Goal: Task Accomplishment & Management: Manage account settings

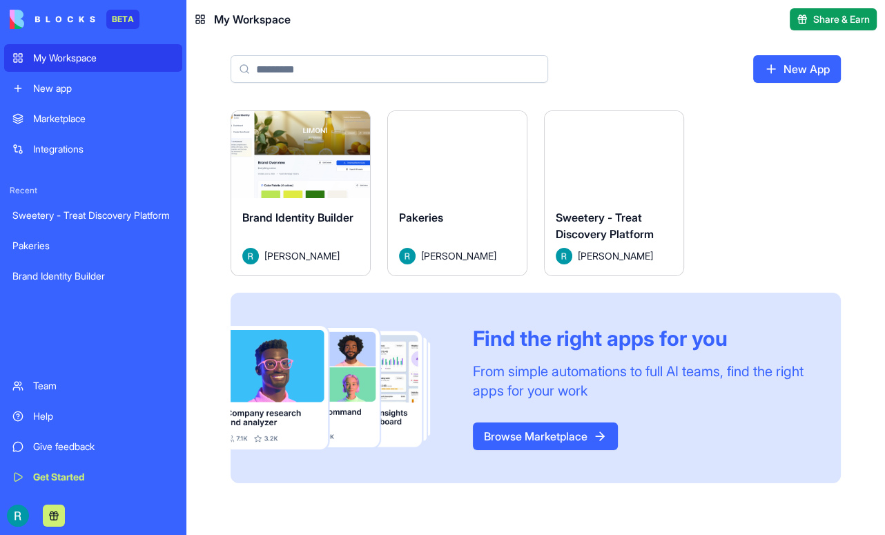
click at [666, 168] on button "Launch" at bounding box center [614, 155] width 104 height 28
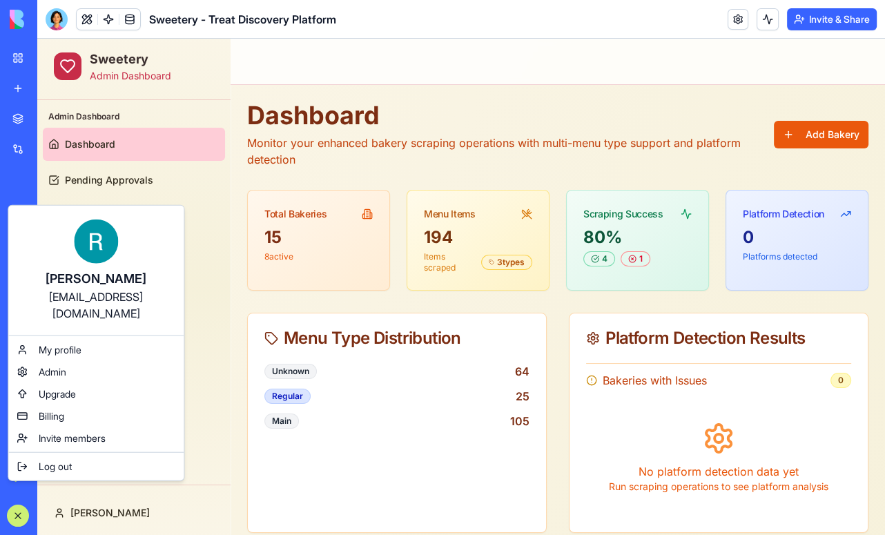
click at [17, 509] on html "BETA My Workspace New app Marketplace Integrations Recent Sweetery - Treat Disc…" at bounding box center [442, 267] width 885 height 535
click at [56, 423] on span "Billing" at bounding box center [52, 416] width 26 height 14
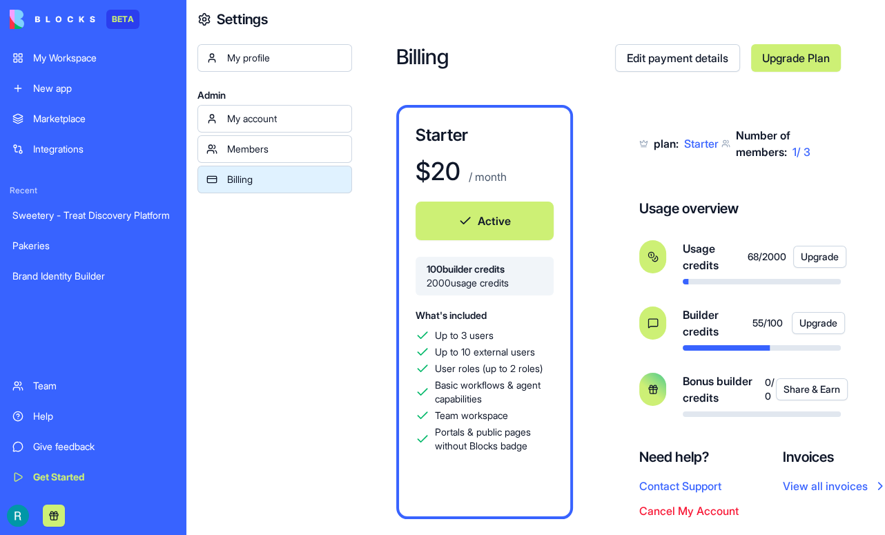
click at [90, 222] on div "Sweetery - Treat Discovery Platform" at bounding box center [92, 215] width 161 height 14
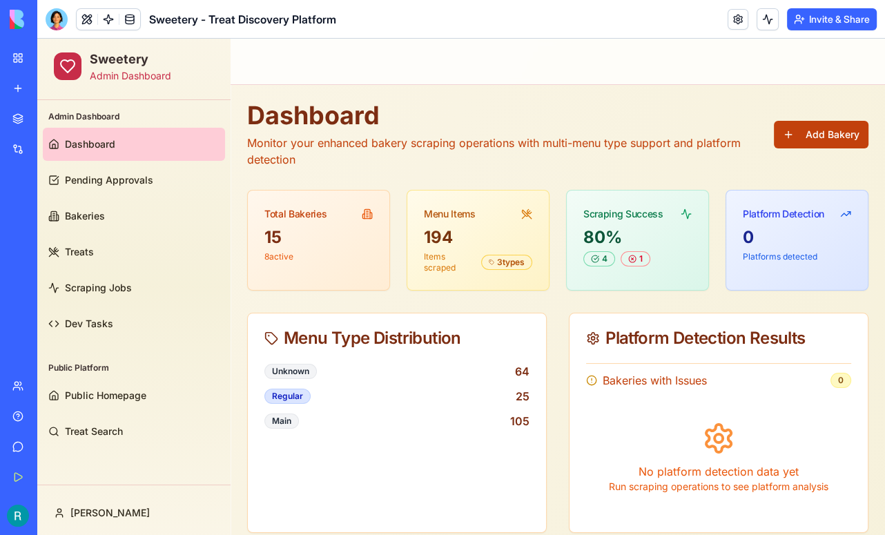
click at [810, 130] on button "Add Bakery" at bounding box center [821, 135] width 95 height 28
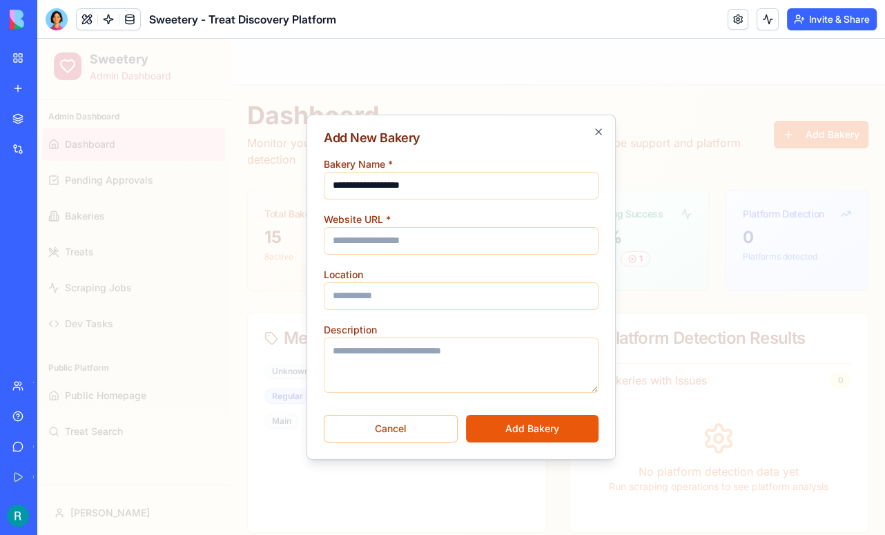
type input "**********"
click at [365, 242] on input "Website URL *" at bounding box center [461, 241] width 275 height 28
paste input "**********"
type input "**********"
click at [382, 302] on input "Location" at bounding box center [461, 296] width 275 height 28
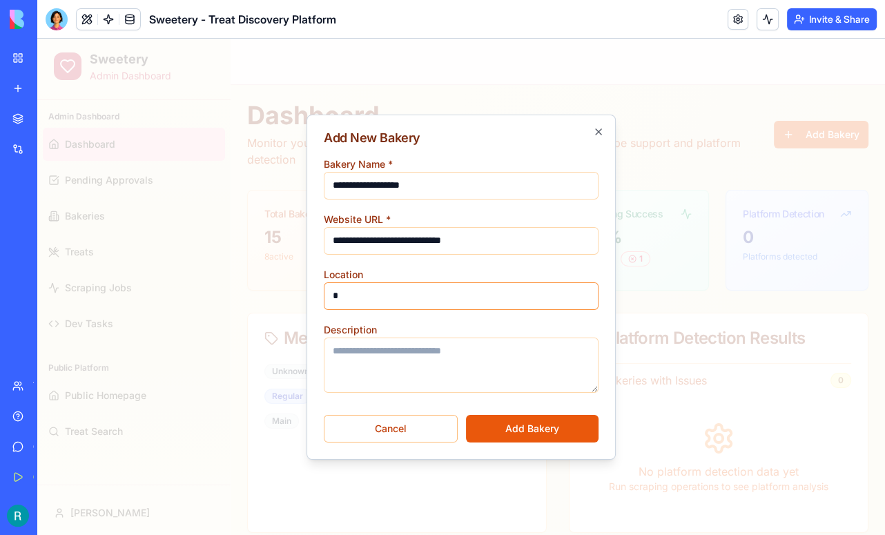
click at [382, 302] on input "*" at bounding box center [461, 296] width 275 height 28
type input "**********"
click at [524, 420] on button "Add Bakery" at bounding box center [532, 429] width 133 height 28
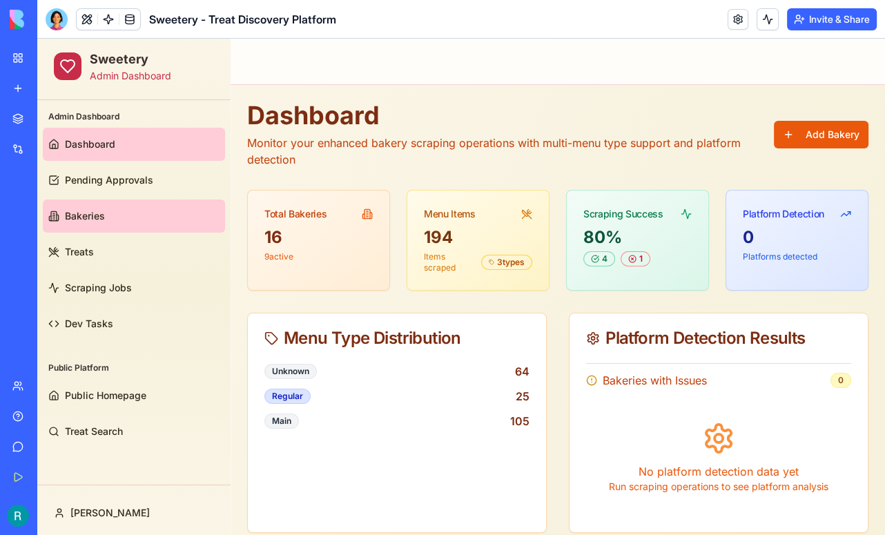
click at [106, 224] on link "Bakeries" at bounding box center [134, 215] width 182 height 33
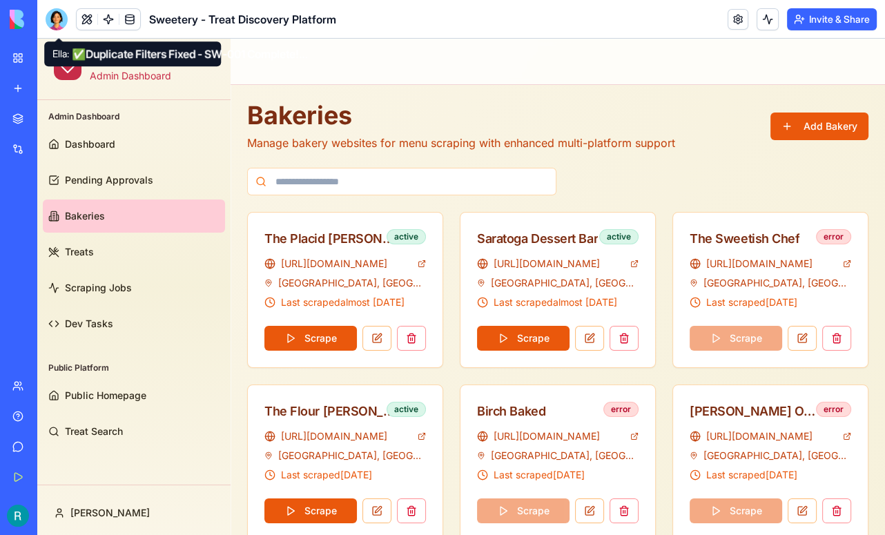
click at [63, 23] on div at bounding box center [57, 19] width 22 height 22
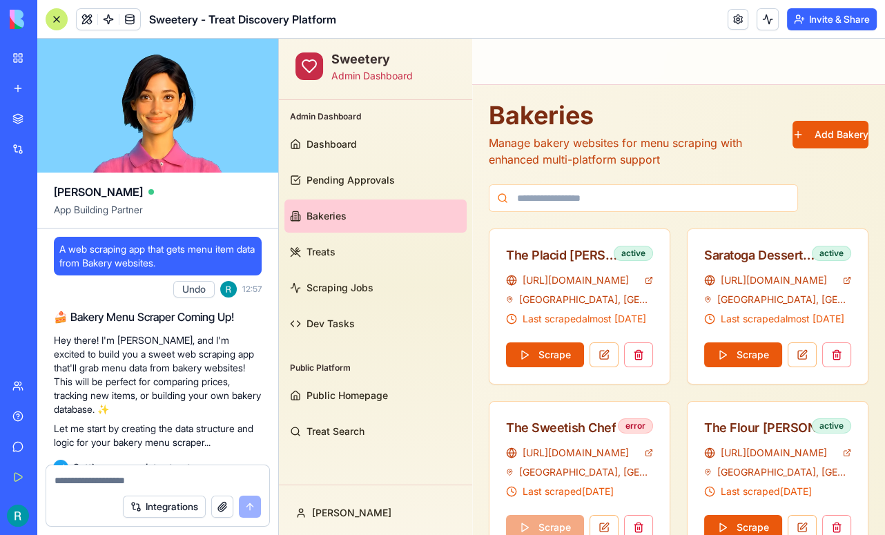
scroll to position [62766, 0]
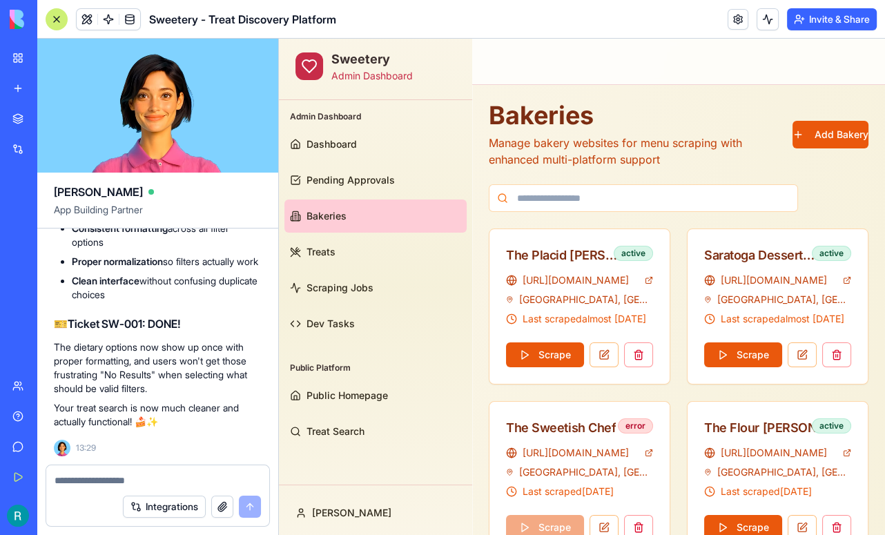
click at [83, 476] on textarea at bounding box center [158, 480] width 206 height 14
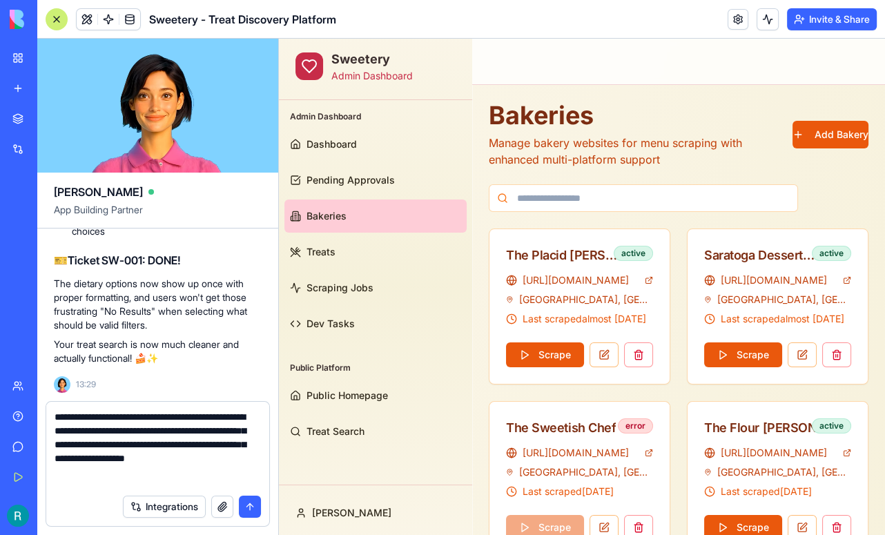
scroll to position [9, 0]
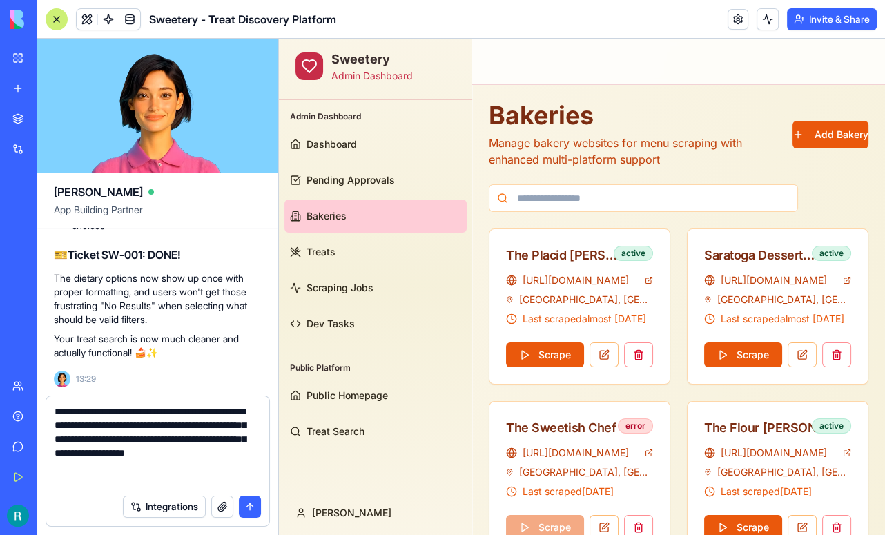
type textarea "**********"
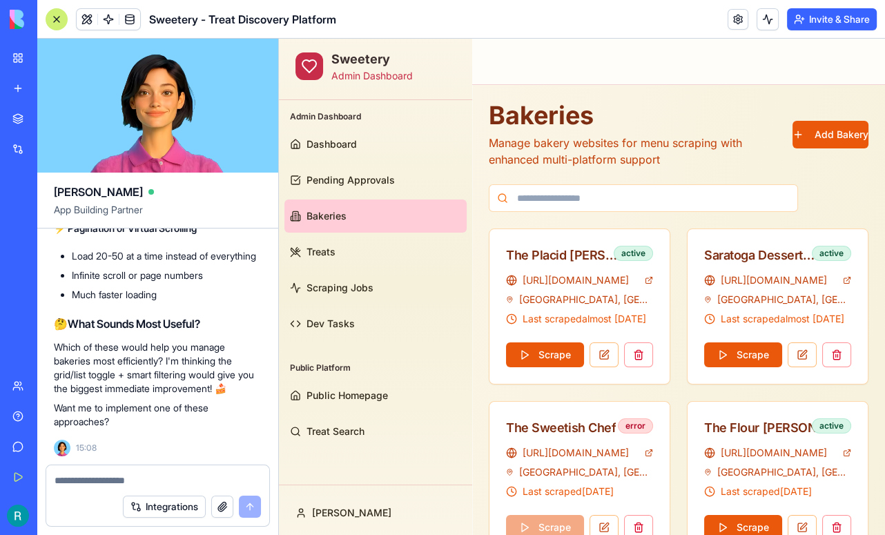
scroll to position [63888, 0]
click at [127, 467] on div at bounding box center [157, 476] width 223 height 22
click at [108, 473] on textarea at bounding box center [156, 480] width 203 height 14
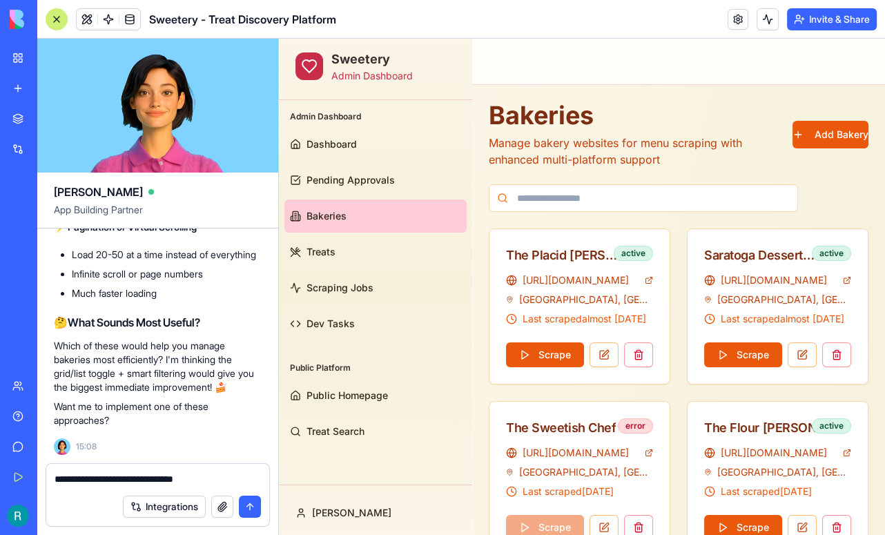
type textarea "**********"
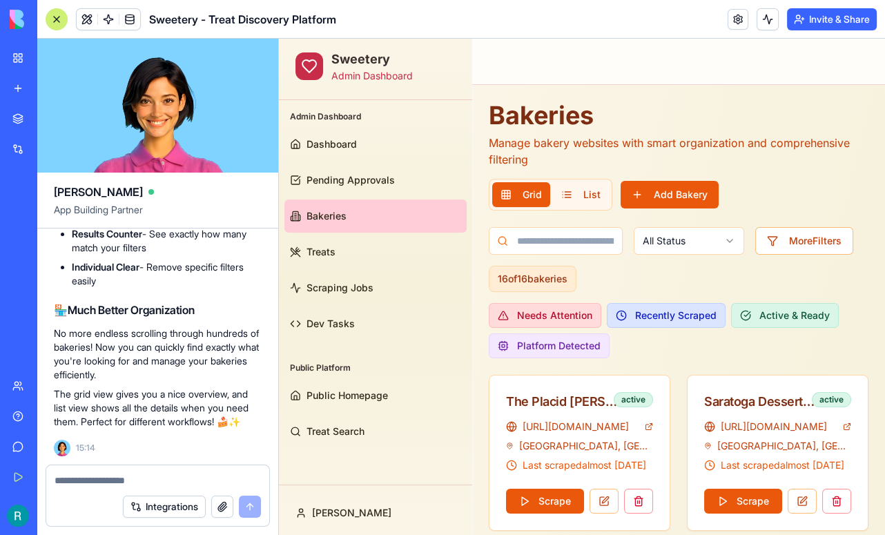
scroll to position [64742, 0]
click at [56, 22] on div at bounding box center [57, 19] width 22 height 22
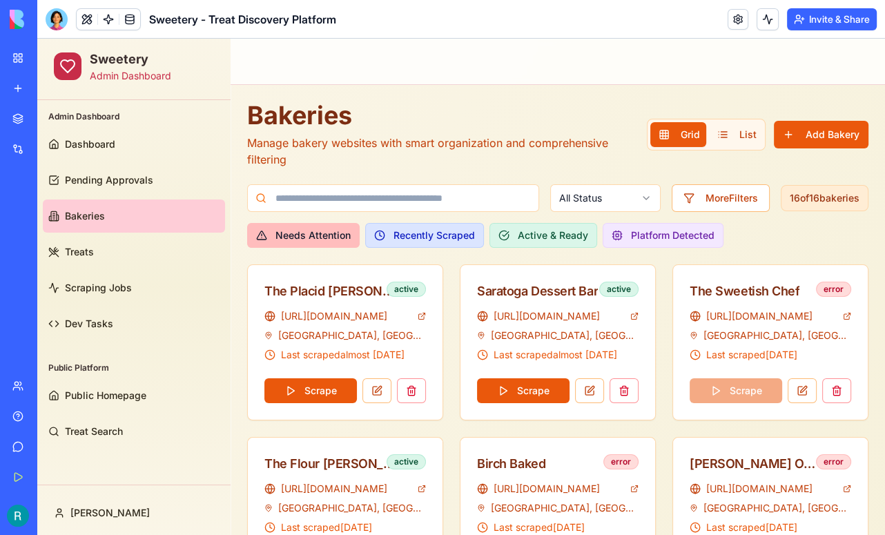
click at [331, 229] on button "Needs Attention" at bounding box center [303, 235] width 112 height 25
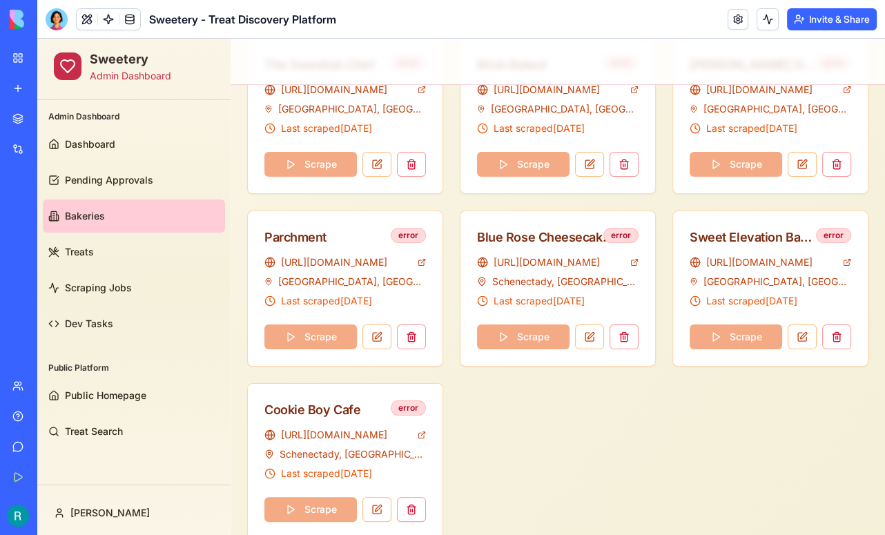
scroll to position [0, 0]
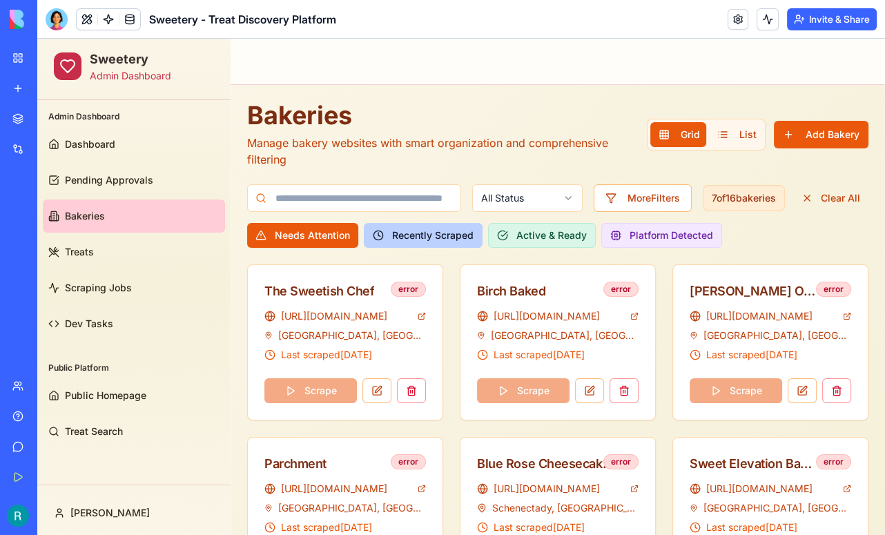
click at [405, 239] on button "Recently Scraped" at bounding box center [423, 235] width 119 height 25
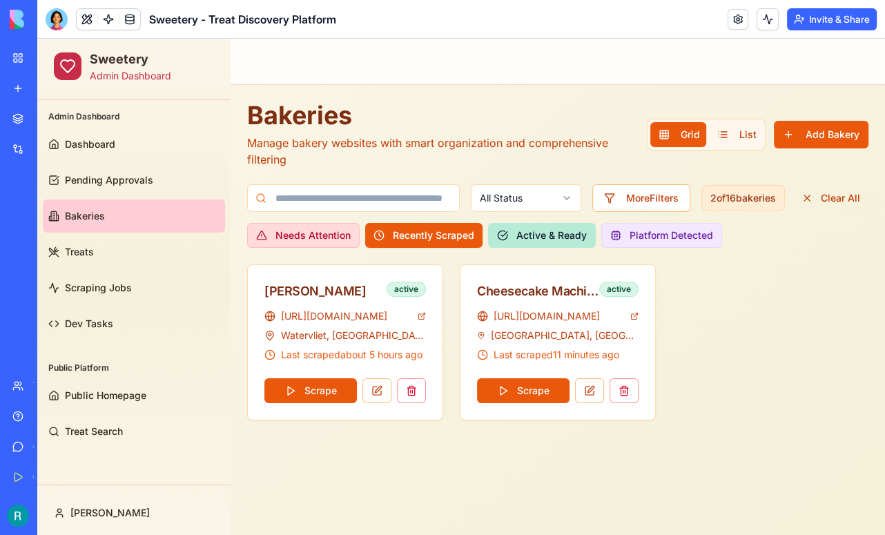
click at [556, 236] on button "Active & Ready" at bounding box center [542, 235] width 108 height 25
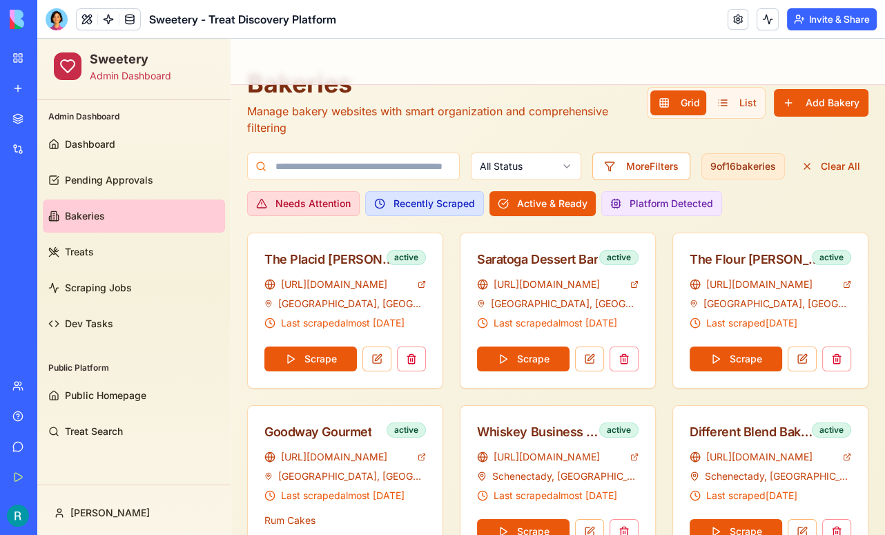
scroll to position [35, 0]
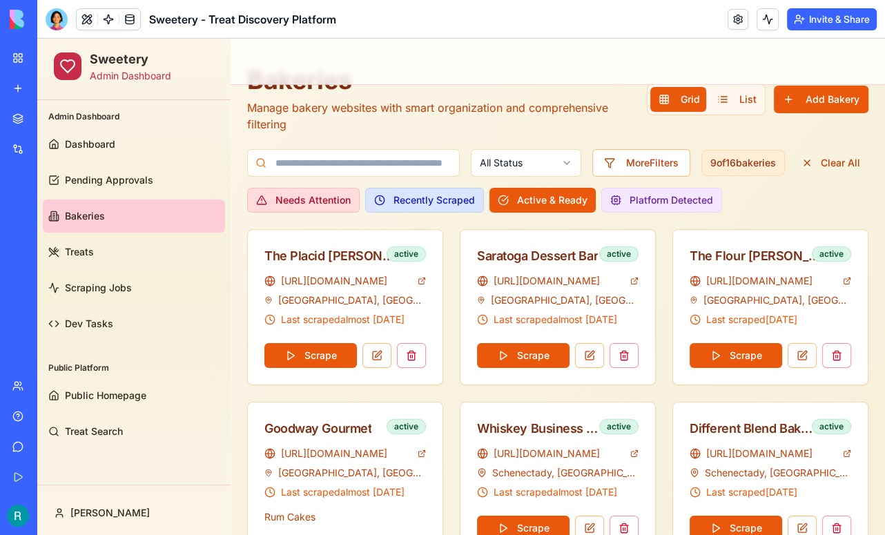
click at [656, 356] on div "The Placid Baker active https://www.theplacidbaker.com/ Troy, NY Last scraped a…" at bounding box center [557, 492] width 621 height 526
click at [636, 199] on button "Platform Detected" at bounding box center [661, 200] width 121 height 25
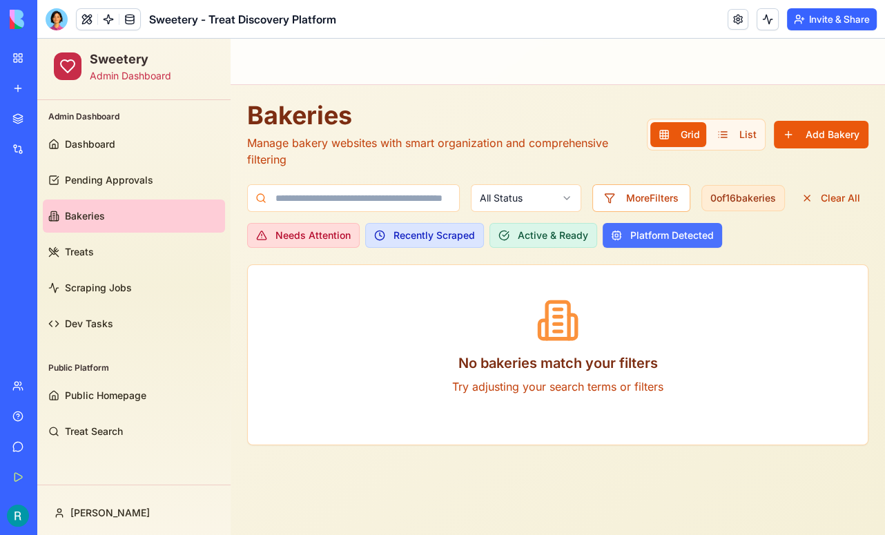
scroll to position [0, 0]
click at [524, 203] on html "Sweetery Admin Dashboard Admin Dashboard Dashboard Pending Approvals Bakeries T…" at bounding box center [461, 287] width 848 height 496
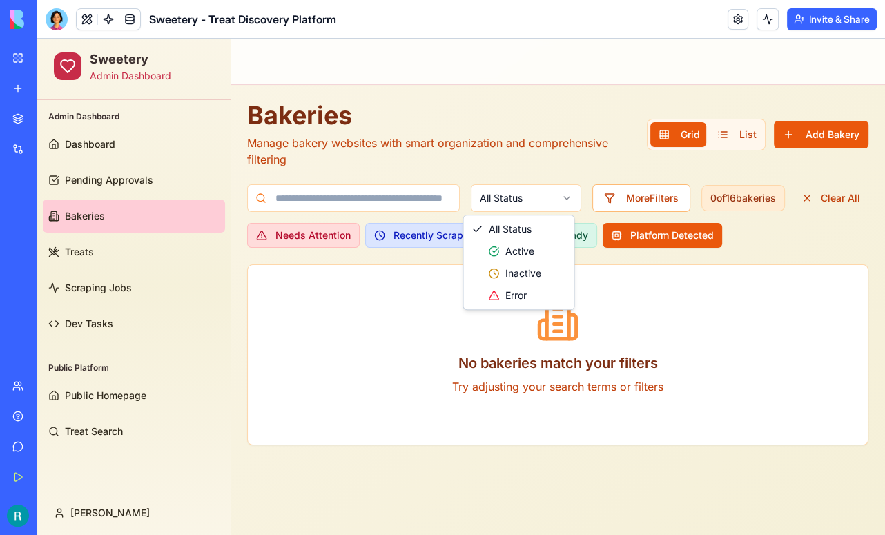
click at [646, 205] on html "Sweetery Admin Dashboard Admin Dashboard Dashboard Pending Approvals Bakeries T…" at bounding box center [461, 287] width 848 height 496
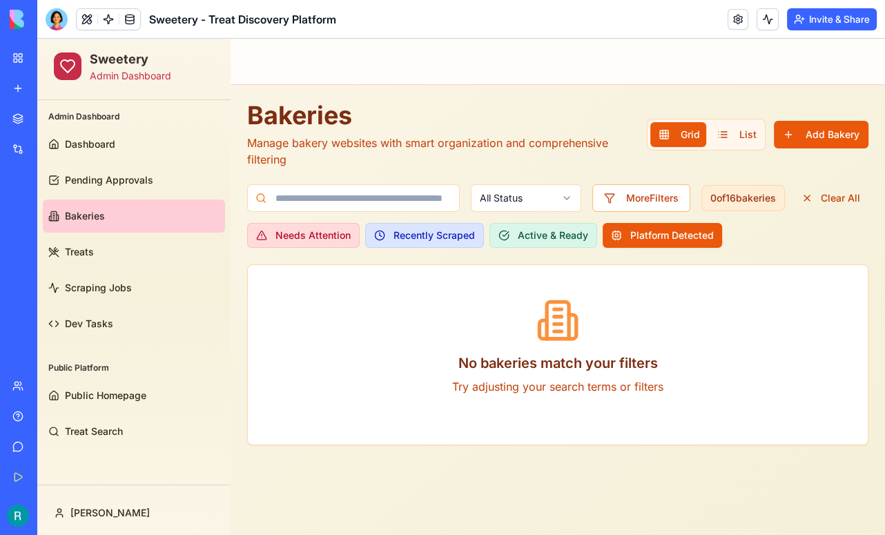
click at [646, 205] on button "More Filters" at bounding box center [641, 198] width 98 height 28
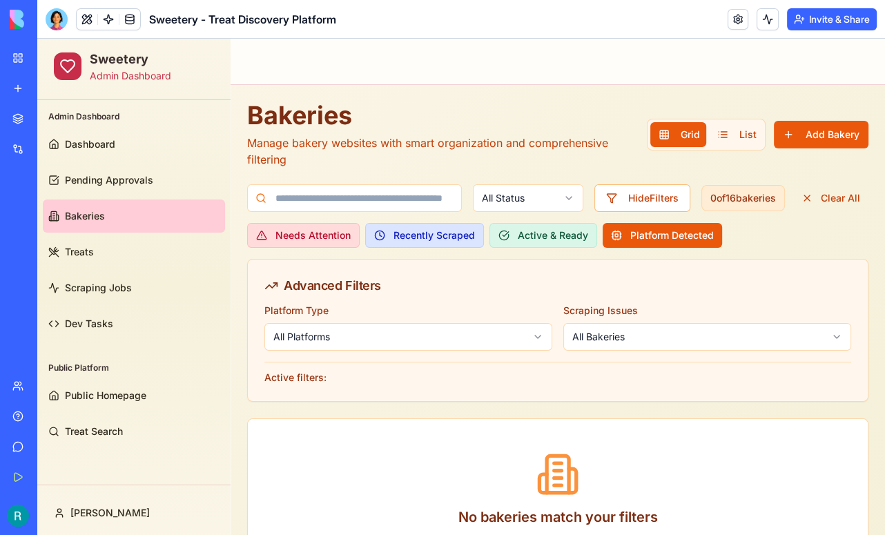
click at [525, 341] on html "Sweetery Admin Dashboard Admin Dashboard Dashboard Pending Approvals Bakeries T…" at bounding box center [461, 327] width 848 height 577
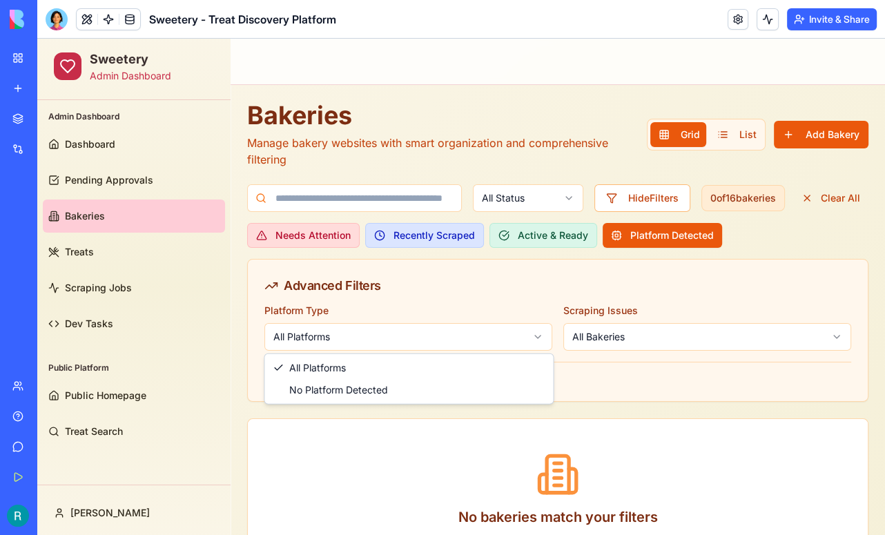
click at [525, 341] on html "Sweetery Admin Dashboard Admin Dashboard Dashboard Pending Approvals Bakeries T…" at bounding box center [461, 327] width 848 height 577
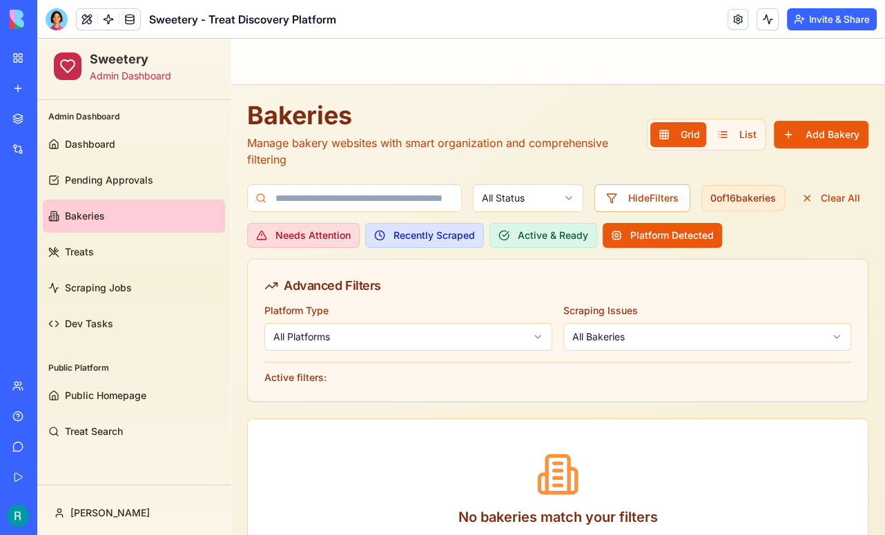
click at [623, 346] on body "Sweetery Admin Dashboard Admin Dashboard Dashboard Pending Approvals Bakeries T…" at bounding box center [461, 327] width 848 height 577
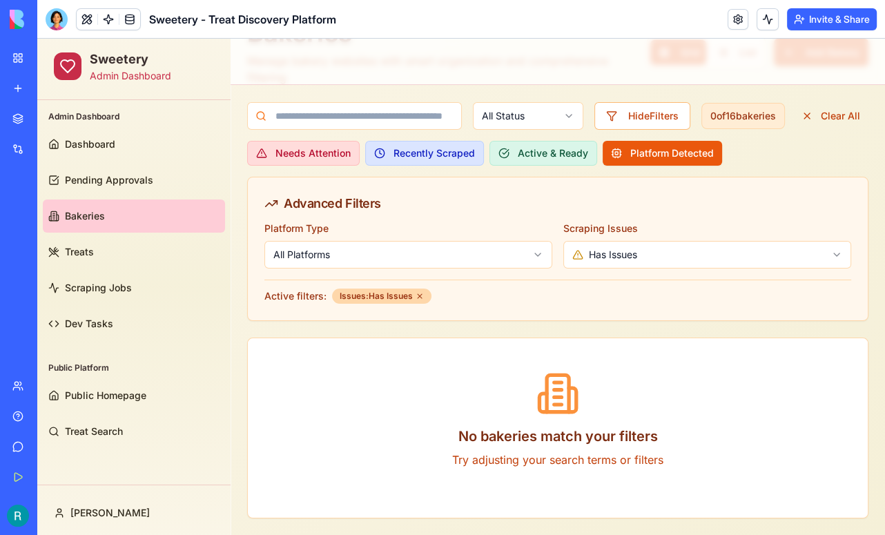
click at [616, 252] on html "Sweetery Admin Dashboard Admin Dashboard Dashboard Pending Approvals Bakeries T…" at bounding box center [461, 246] width 848 height 578
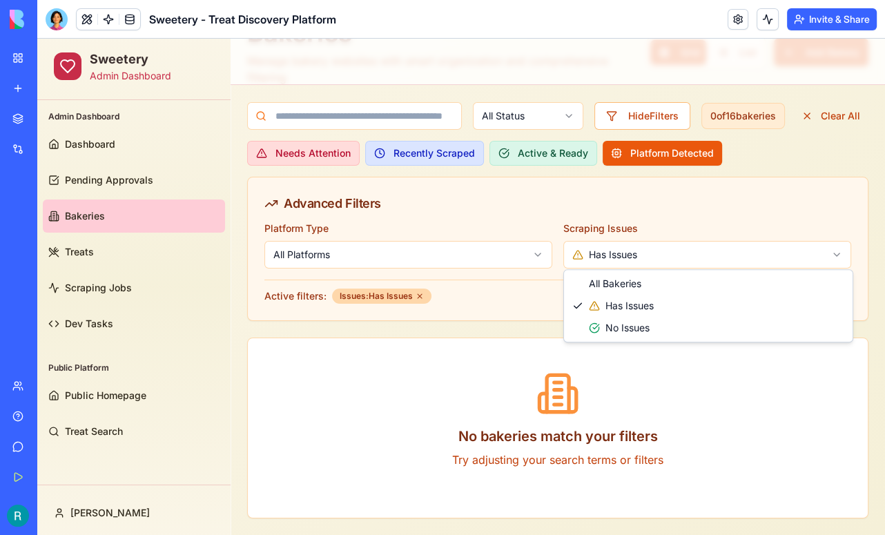
click at [616, 252] on html "Sweetery Admin Dashboard Admin Dashboard Dashboard Pending Approvals Bakeries T…" at bounding box center [461, 246] width 848 height 578
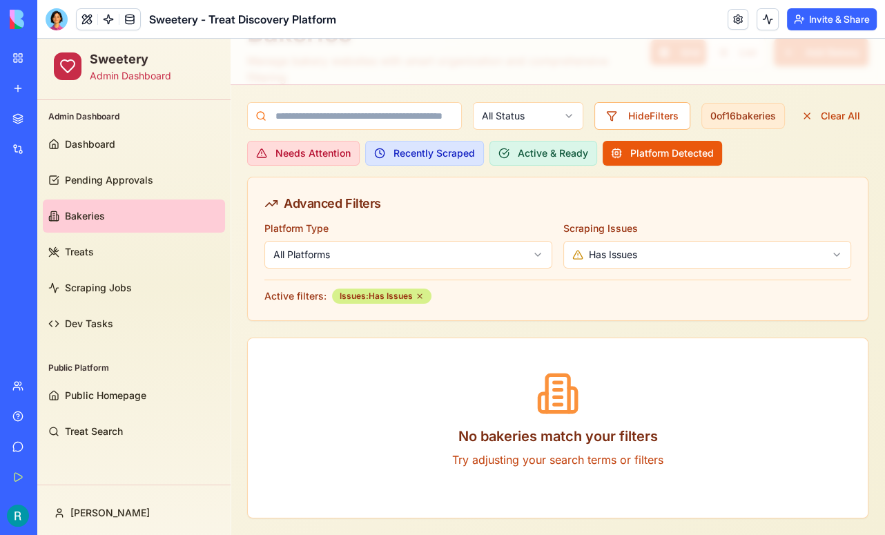
click at [421, 294] on icon at bounding box center [419, 296] width 8 height 8
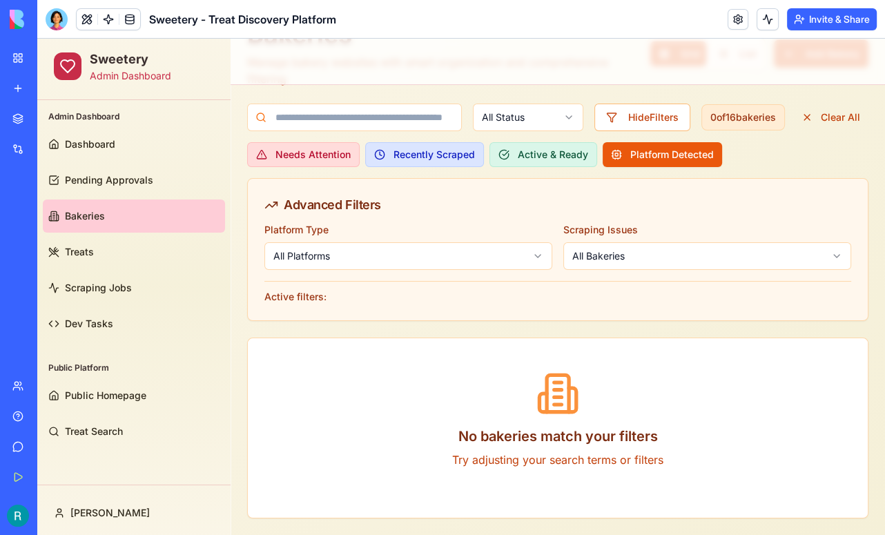
scroll to position [83, 0]
click at [646, 114] on button "Hide Filters" at bounding box center [642, 118] width 96 height 28
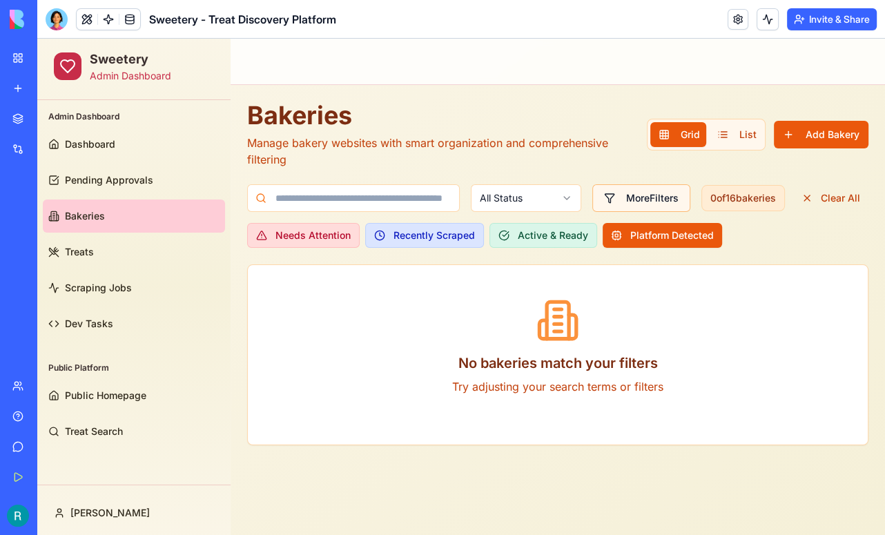
scroll to position [0, 0]
click at [625, 197] on button "More Filters" at bounding box center [641, 198] width 98 height 28
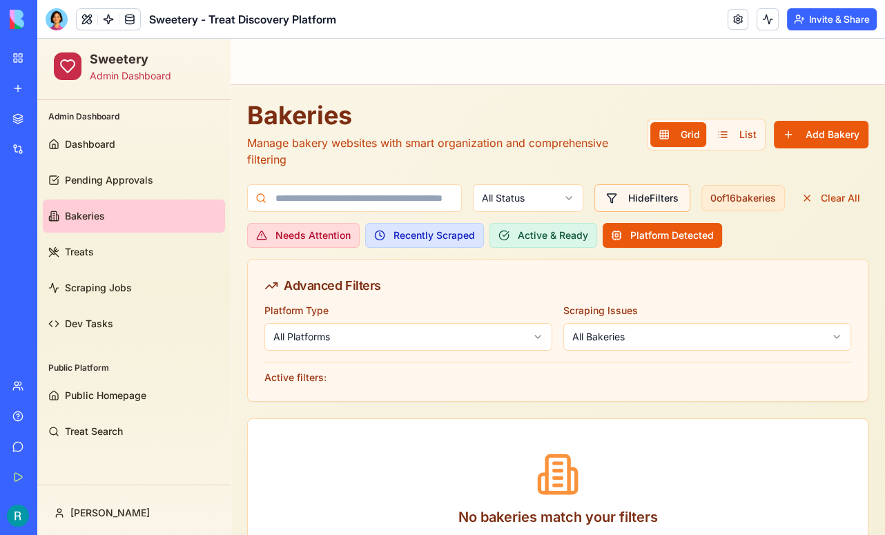
click at [625, 197] on button "Hide Filters" at bounding box center [642, 198] width 96 height 28
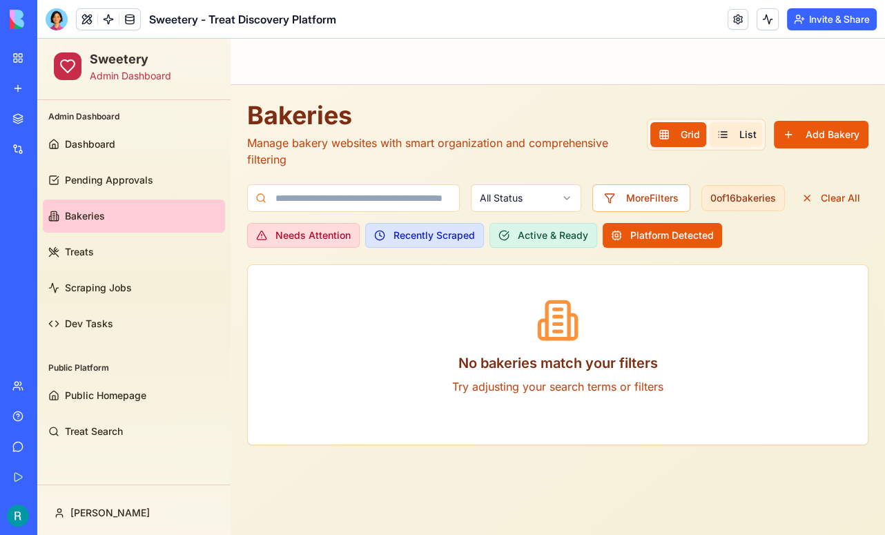
click at [731, 134] on button "List" at bounding box center [735, 134] width 53 height 25
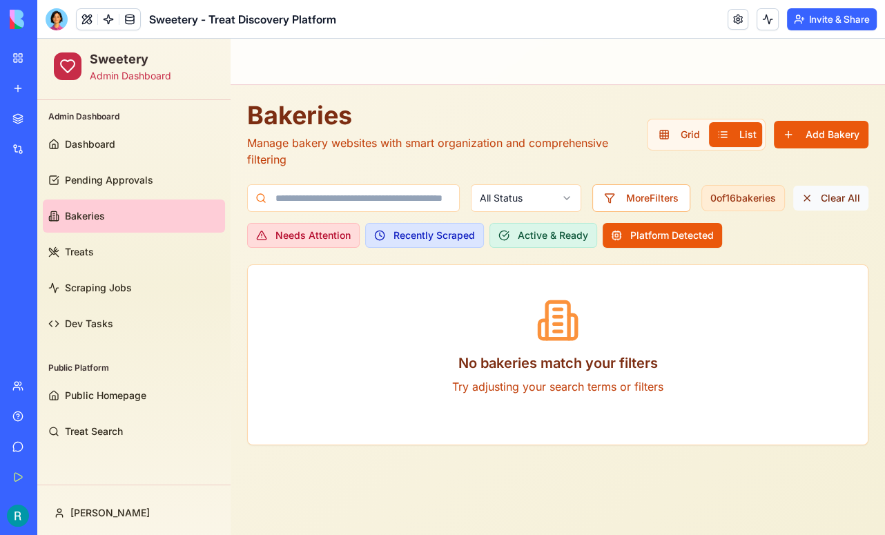
click at [821, 195] on button "Clear All" at bounding box center [830, 198] width 75 height 25
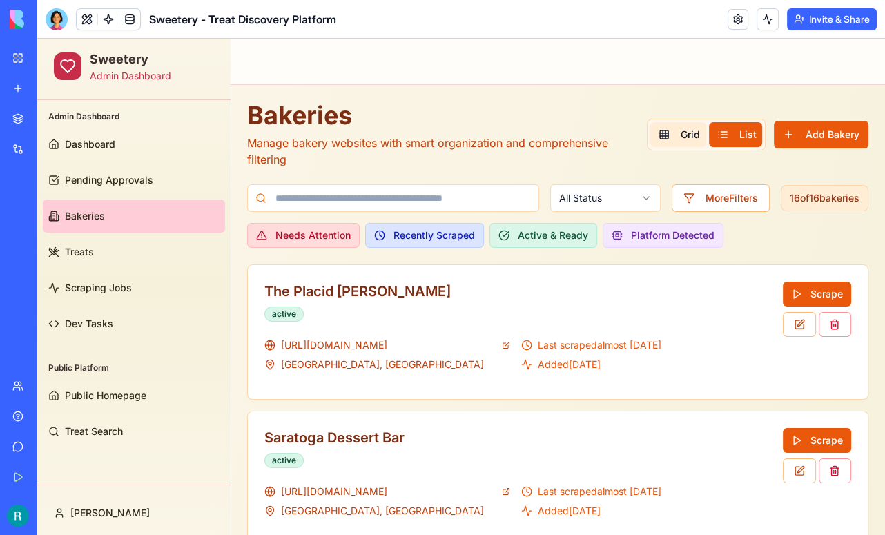
click at [696, 142] on button "Grid" at bounding box center [677, 134] width 55 height 25
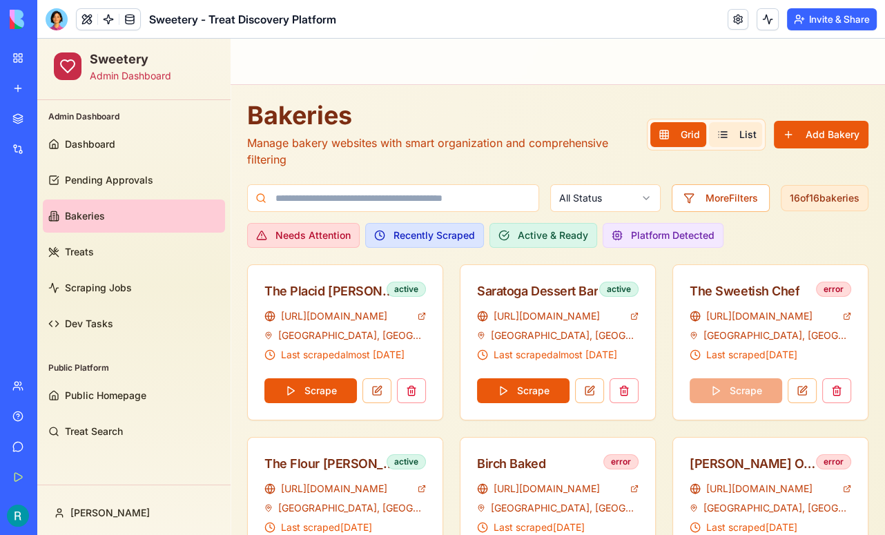
click at [743, 135] on span "List" at bounding box center [746, 135] width 14 height 14
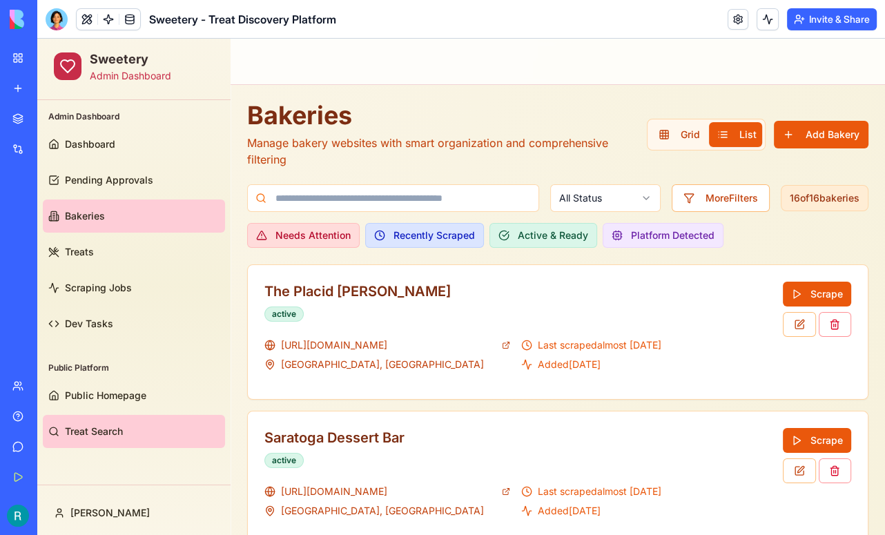
click at [92, 420] on link "Treat Search" at bounding box center [134, 431] width 182 height 33
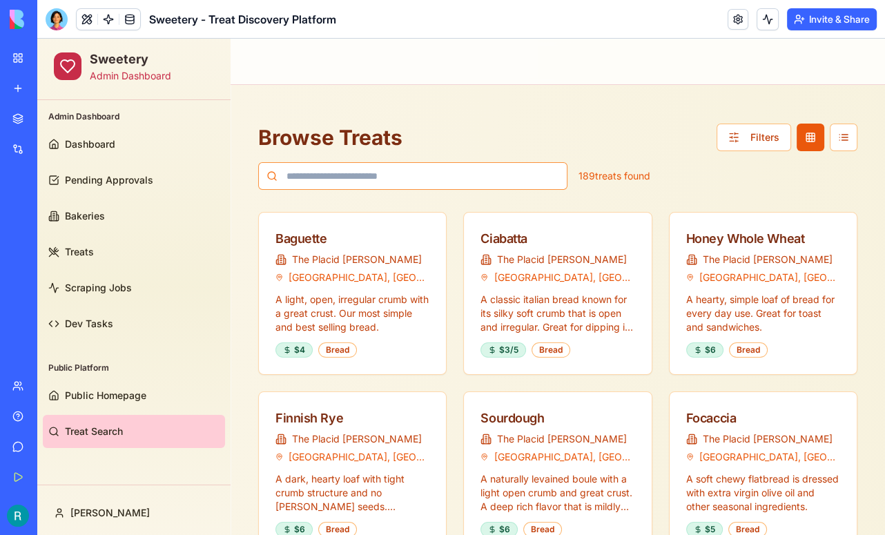
click at [421, 176] on input at bounding box center [412, 176] width 309 height 28
click at [763, 133] on button "Filters" at bounding box center [753, 138] width 75 height 28
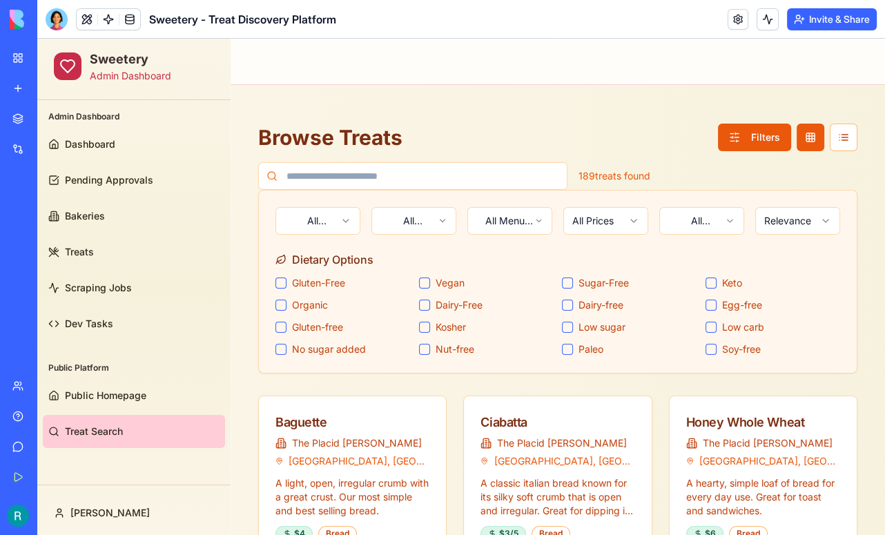
click at [569, 306] on button "Dairy-free" at bounding box center [567, 305] width 11 height 11
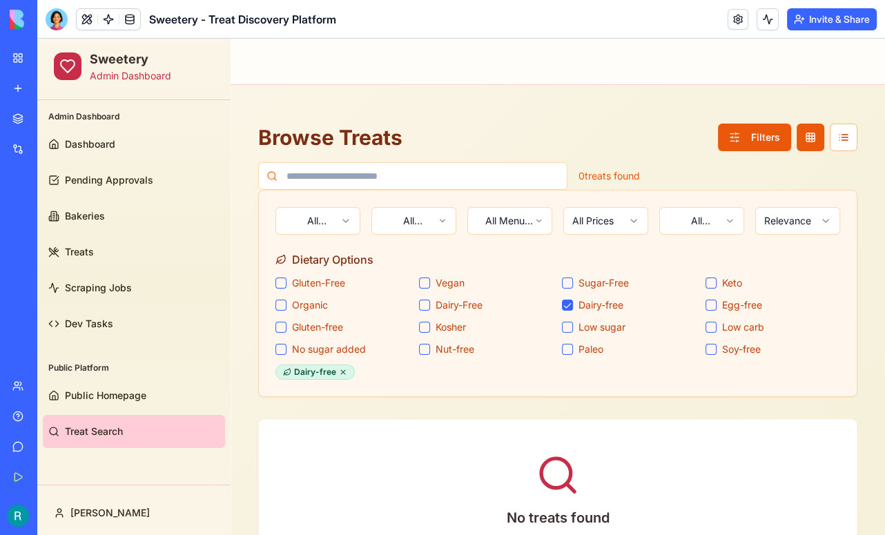
click at [283, 327] on button "Gluten-free" at bounding box center [280, 327] width 11 height 11
click at [678, 177] on div "0 treats found" at bounding box center [557, 176] width 599 height 28
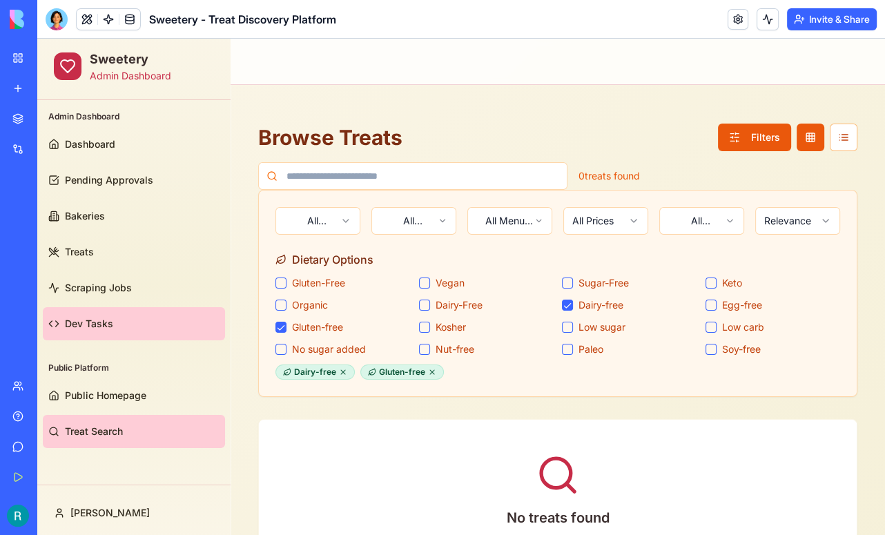
click at [99, 313] on link "Dev Tasks" at bounding box center [134, 323] width 182 height 33
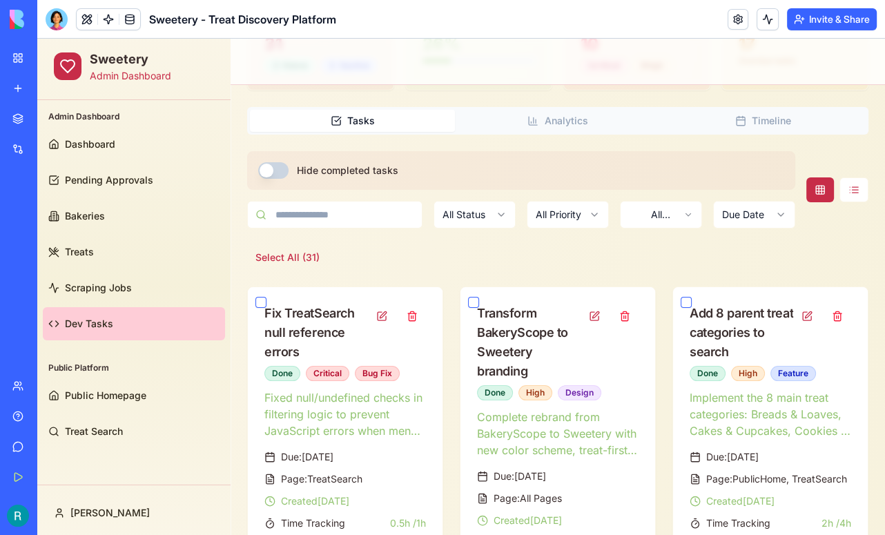
scroll to position [177, 0]
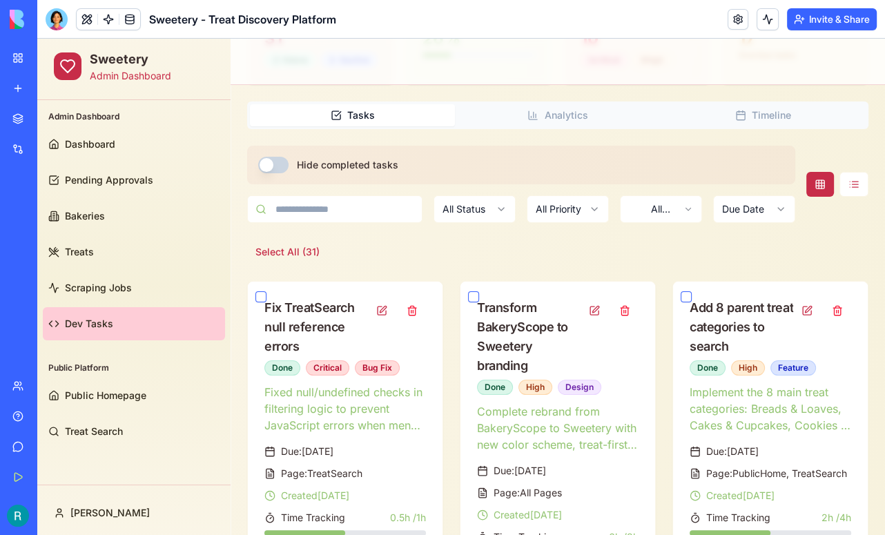
click at [278, 173] on button "Hide completed tasks" at bounding box center [273, 165] width 30 height 17
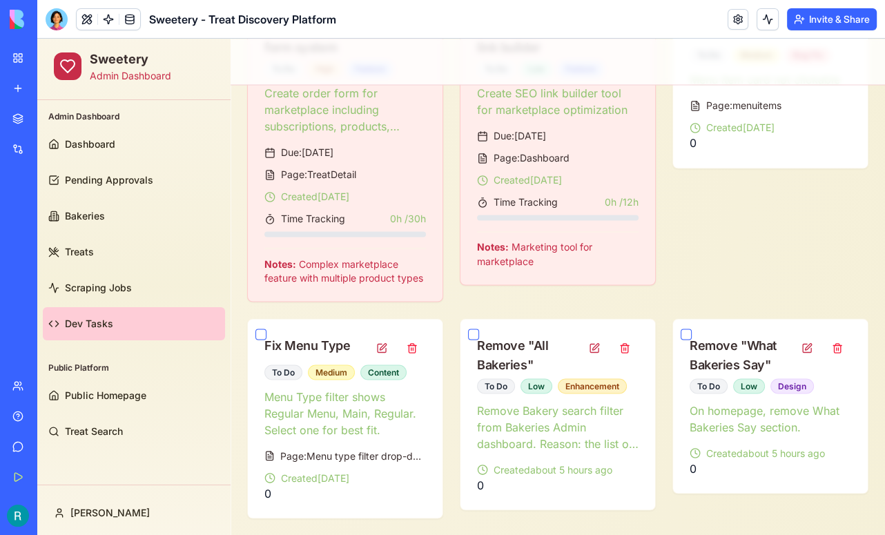
scroll to position [2216, 0]
click at [104, 398] on span "Public Homepage" at bounding box center [105, 396] width 81 height 14
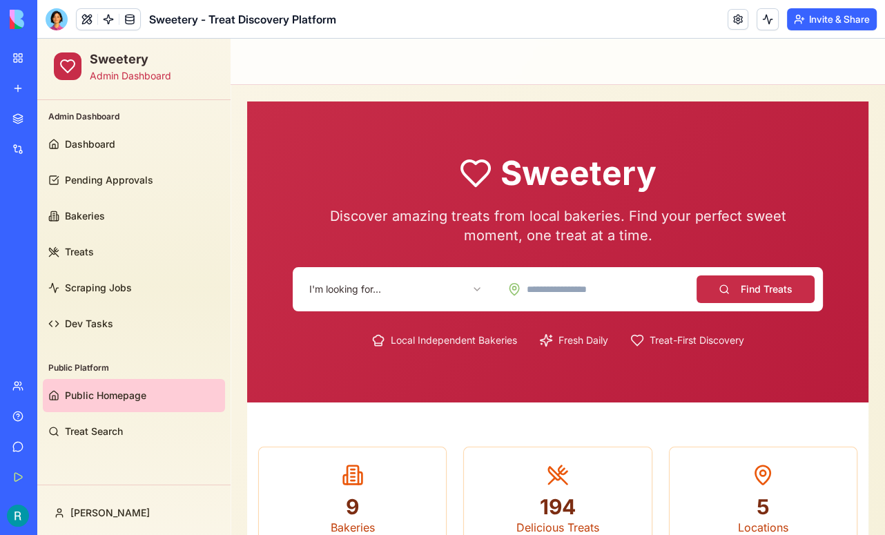
scroll to position [433, 0]
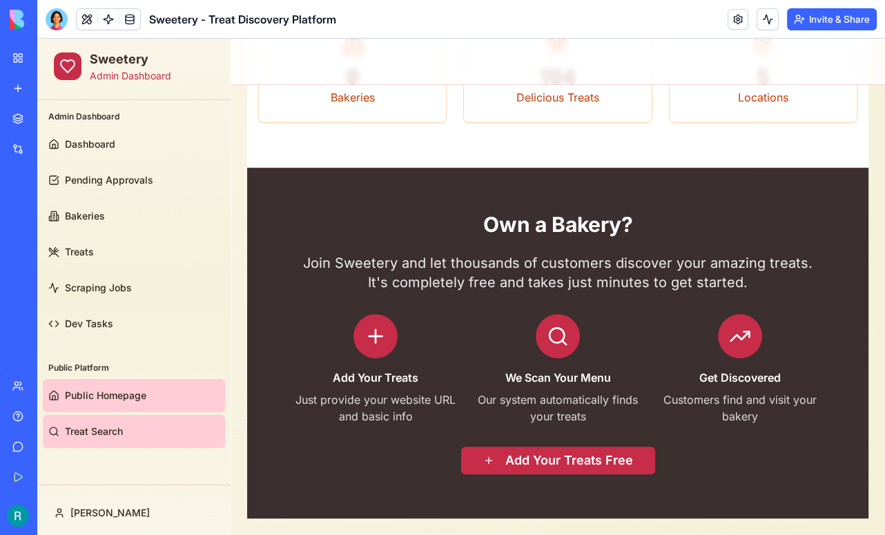
click at [84, 425] on span "Treat Search" at bounding box center [94, 431] width 58 height 14
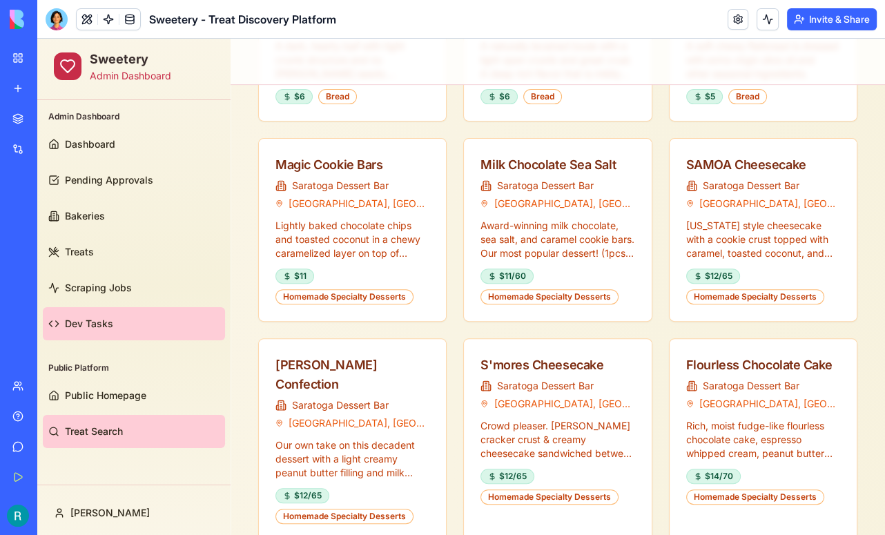
click at [86, 322] on span "Dev Tasks" at bounding box center [89, 324] width 48 height 14
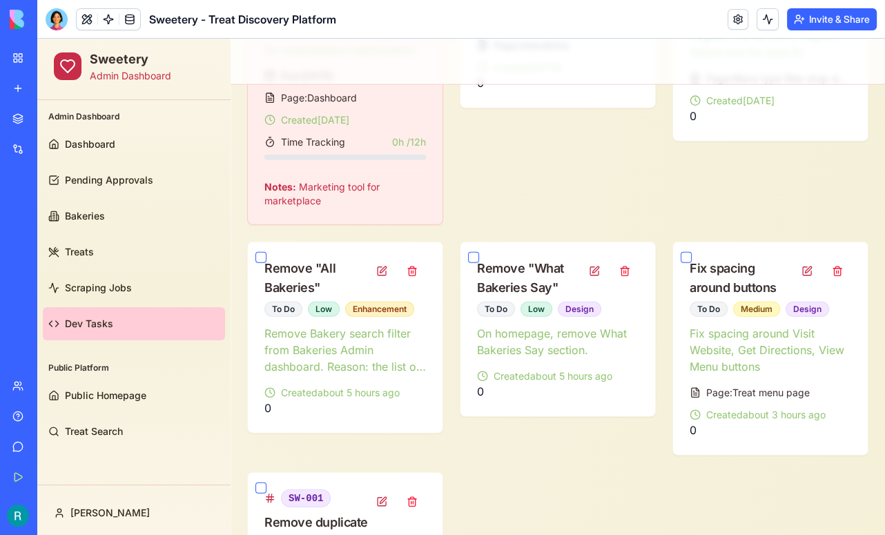
scroll to position [3247, 0]
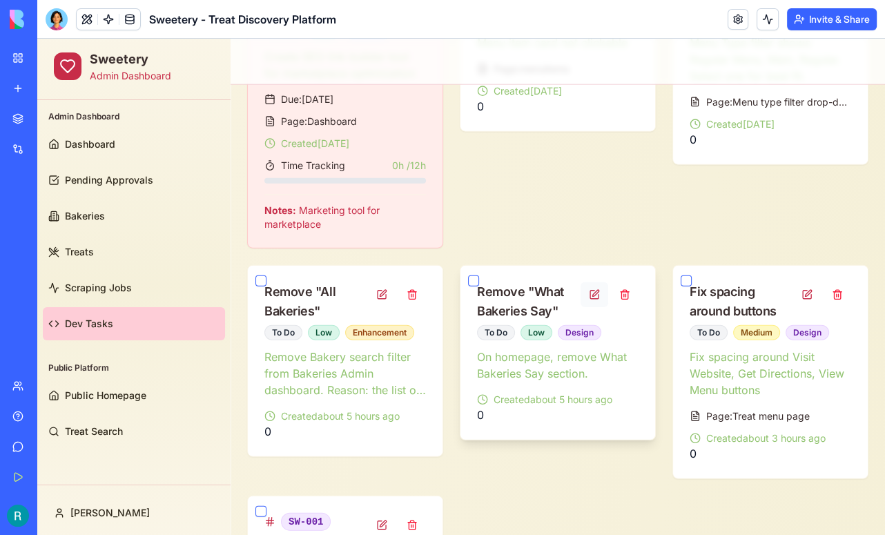
click at [596, 291] on button at bounding box center [594, 294] width 28 height 25
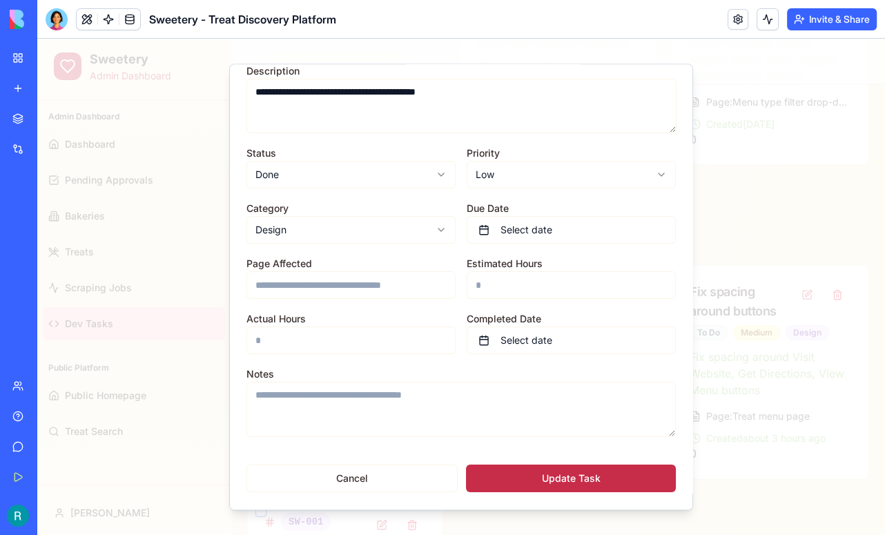
click at [555, 468] on button "Update Task" at bounding box center [571, 479] width 210 height 28
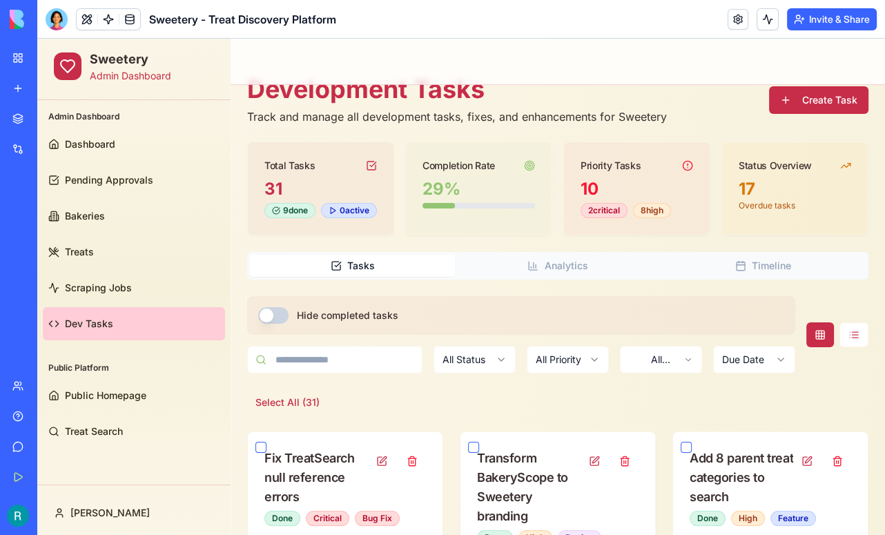
scroll to position [25, 0]
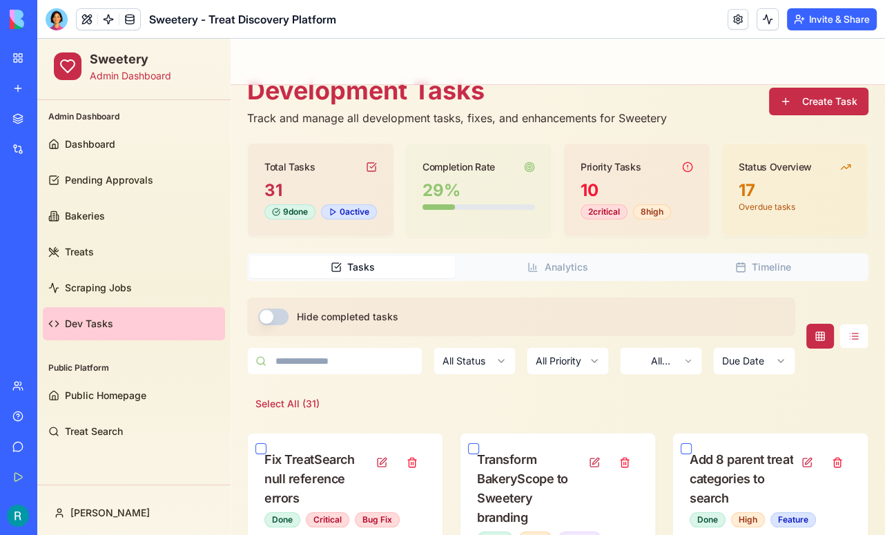
click at [281, 321] on button "Hide completed tasks" at bounding box center [273, 317] width 30 height 17
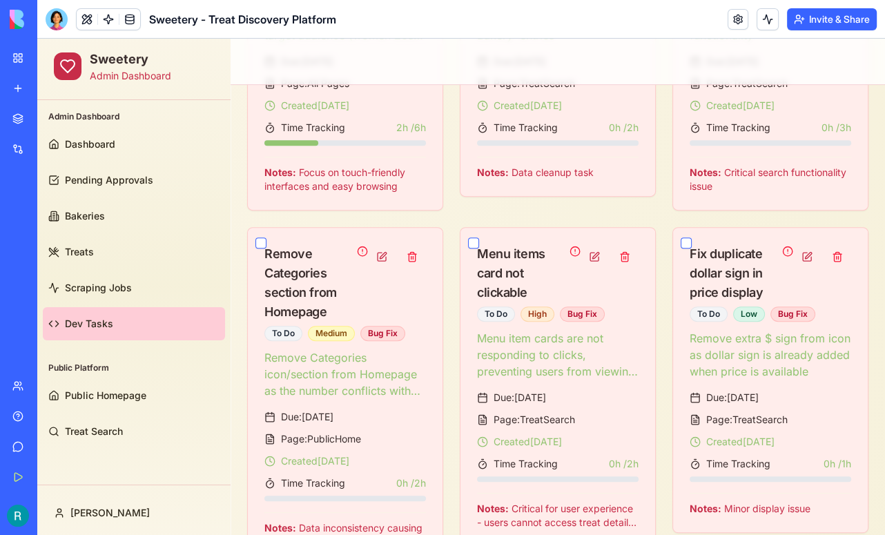
scroll to position [571, 0]
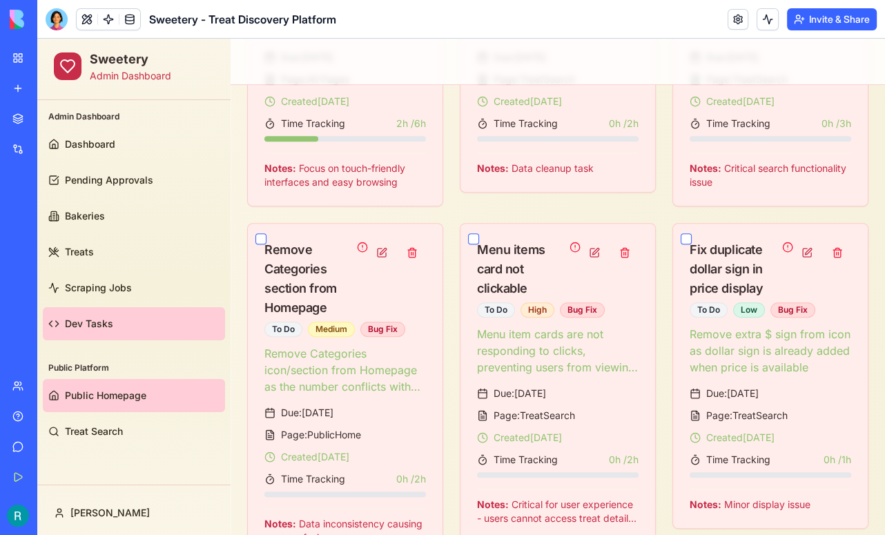
click at [116, 396] on span "Public Homepage" at bounding box center [105, 396] width 81 height 14
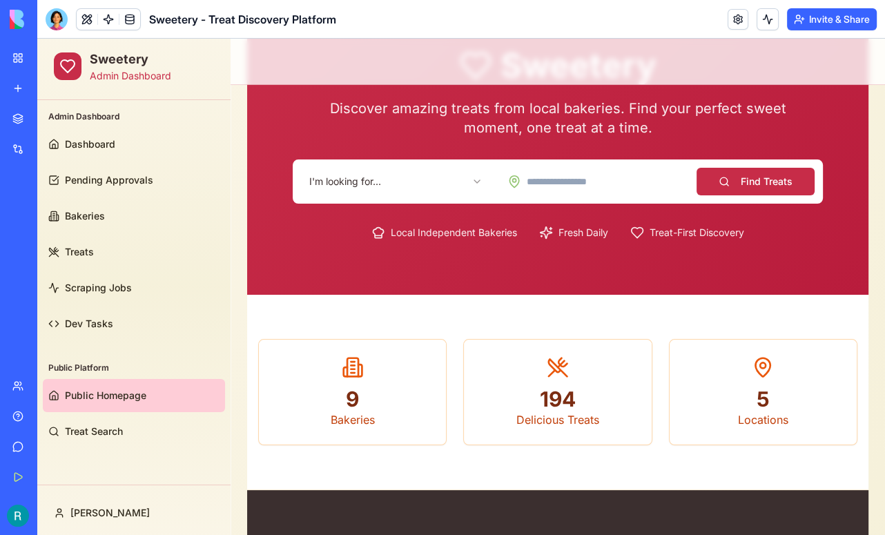
scroll to position [109, 0]
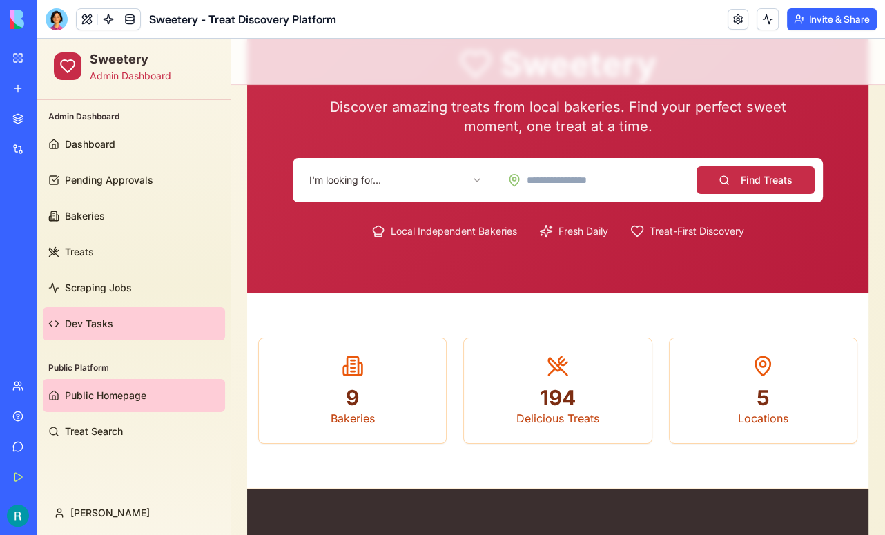
click at [92, 315] on link "Dev Tasks" at bounding box center [134, 323] width 182 height 33
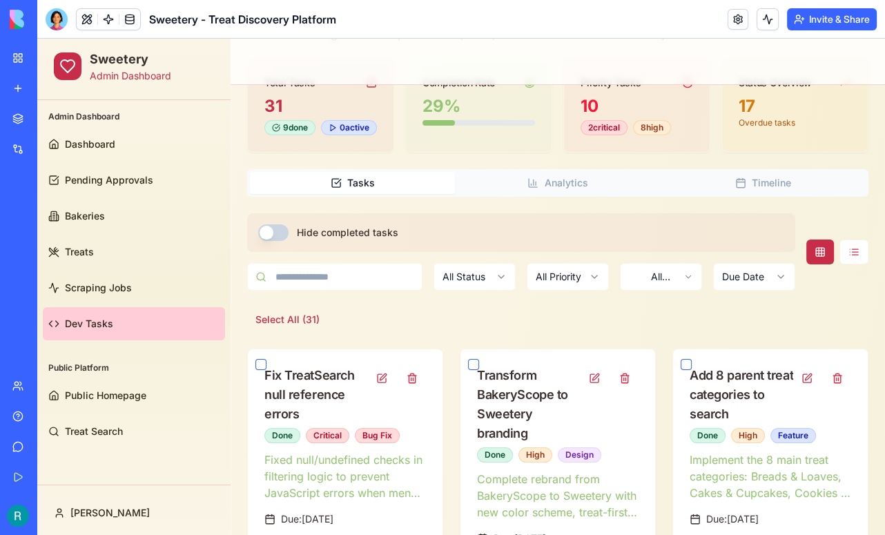
click at [272, 241] on button "Hide completed tasks" at bounding box center [273, 232] width 30 height 17
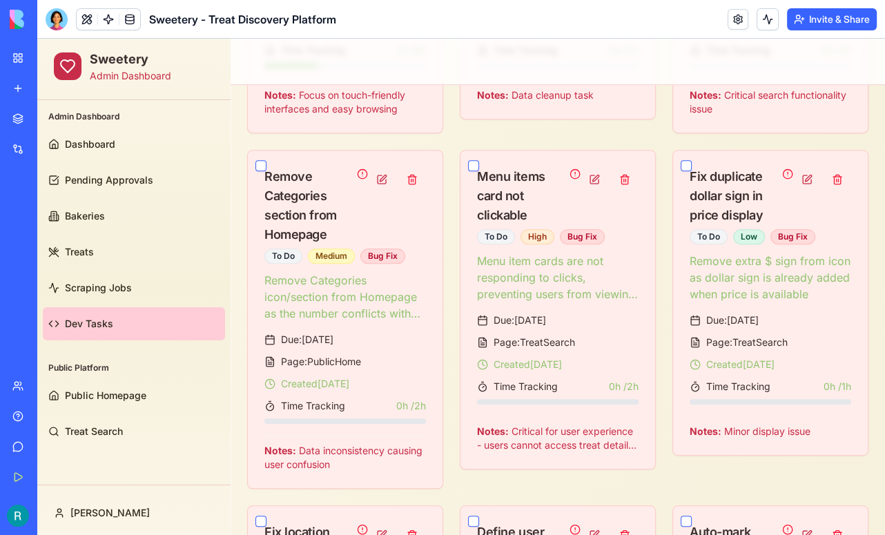
scroll to position [640, 0]
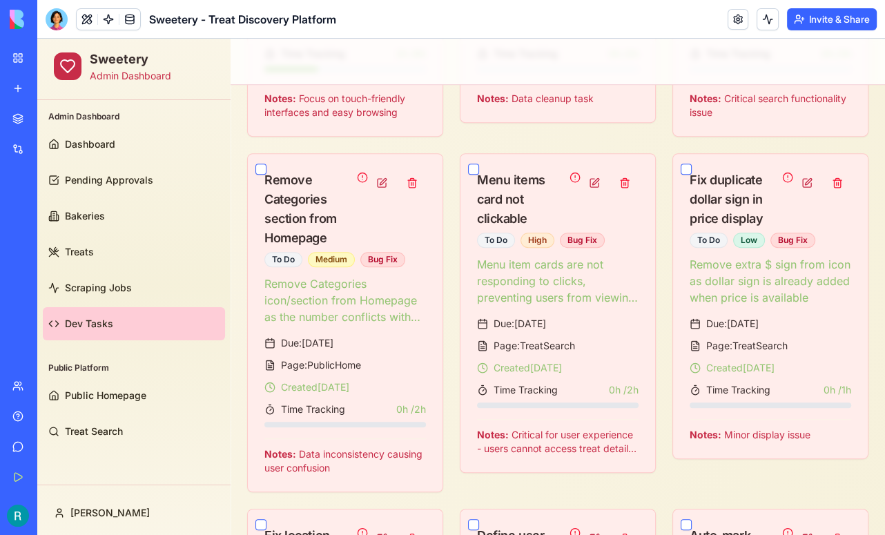
click at [264, 175] on button "button" at bounding box center [260, 169] width 11 height 11
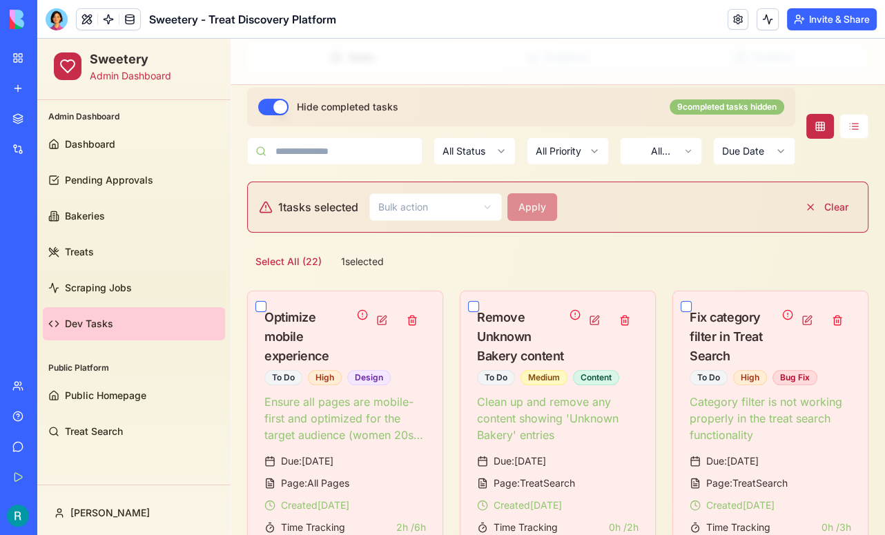
scroll to position [232, 0]
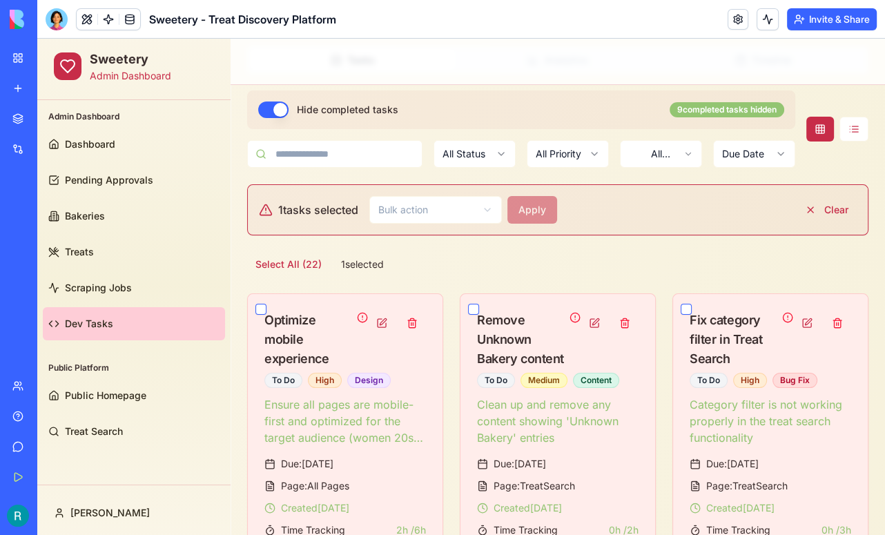
click at [542, 219] on button "Apply" at bounding box center [540, 210] width 66 height 28
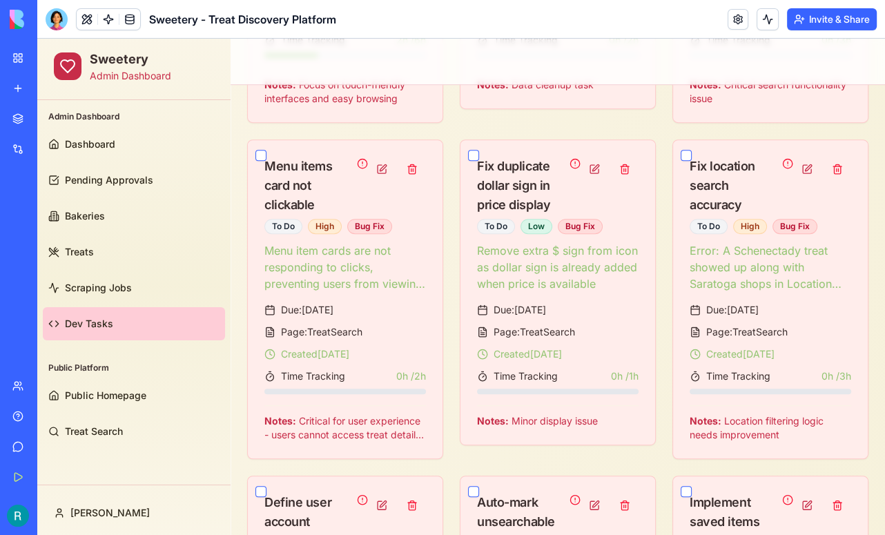
scroll to position [657, 0]
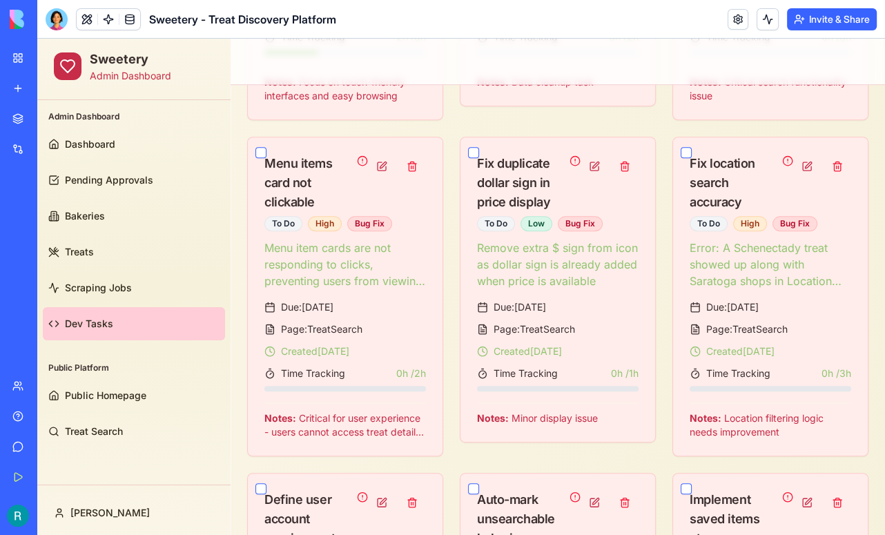
click at [475, 158] on button "button" at bounding box center [473, 152] width 11 height 11
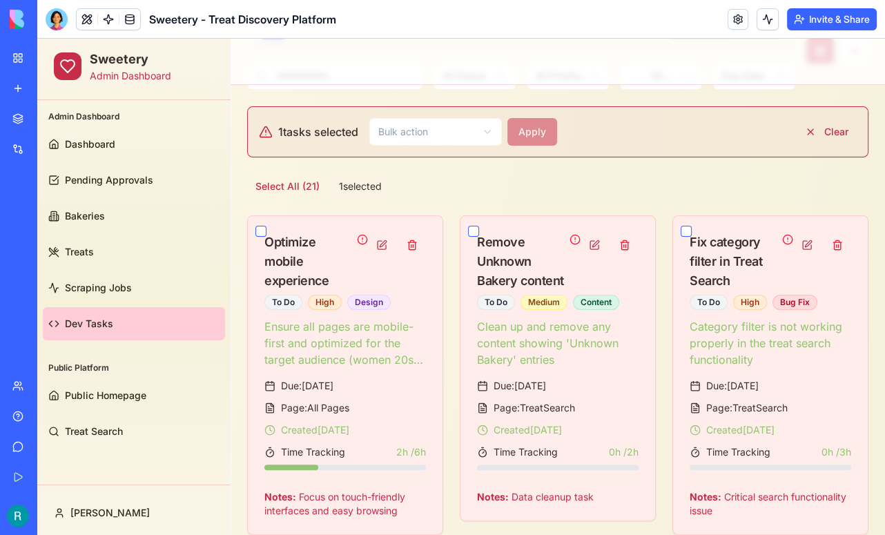
scroll to position [305, 0]
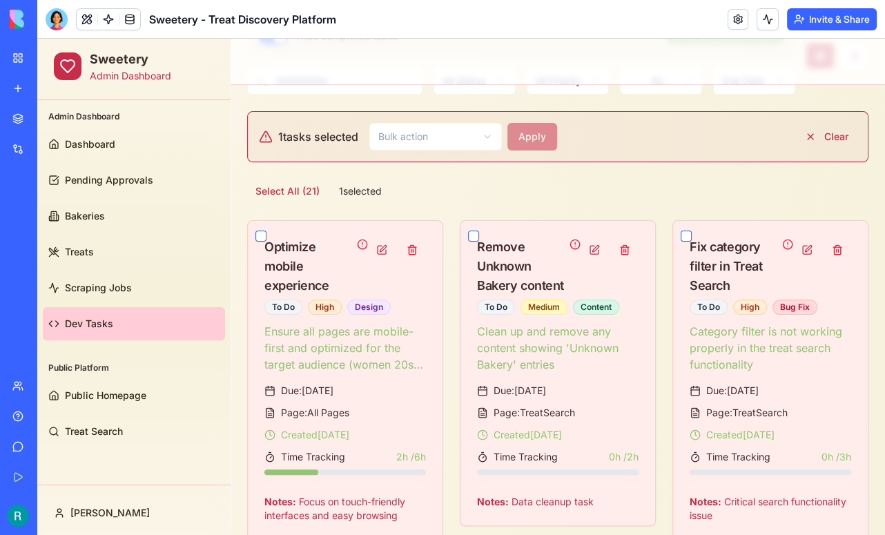
click at [543, 150] on button "Apply" at bounding box center [540, 137] width 66 height 28
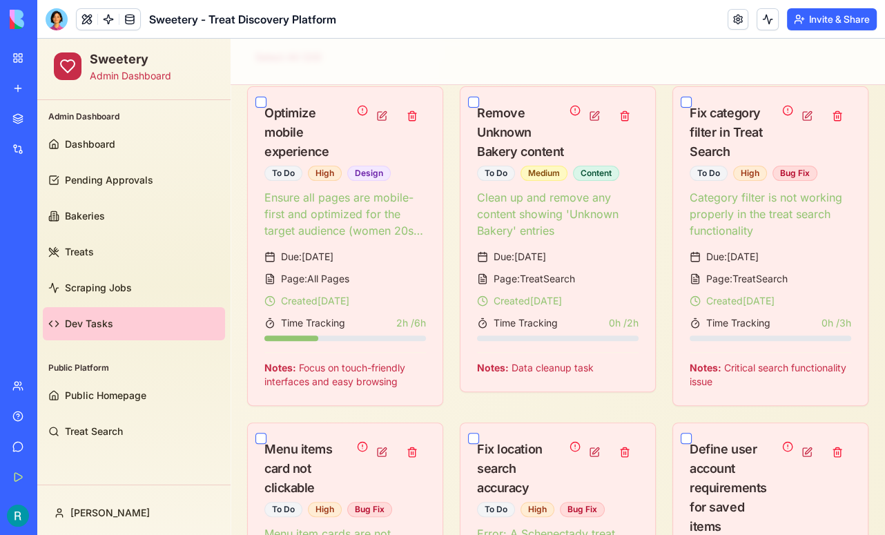
scroll to position [370, 0]
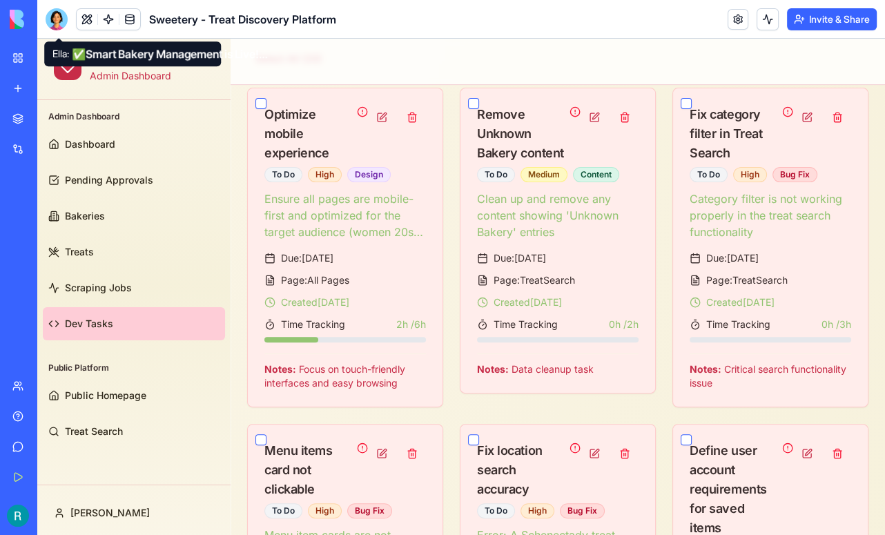
click at [61, 26] on div at bounding box center [57, 19] width 22 height 22
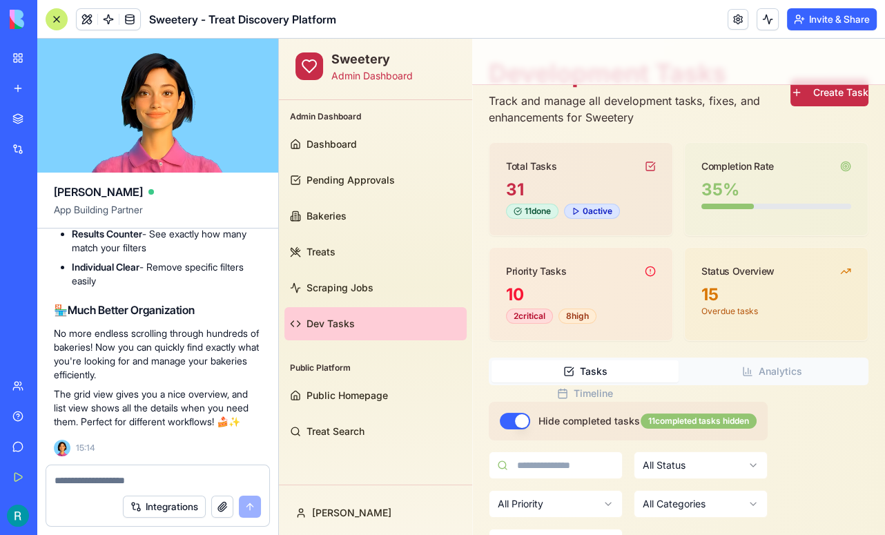
scroll to position [0, 0]
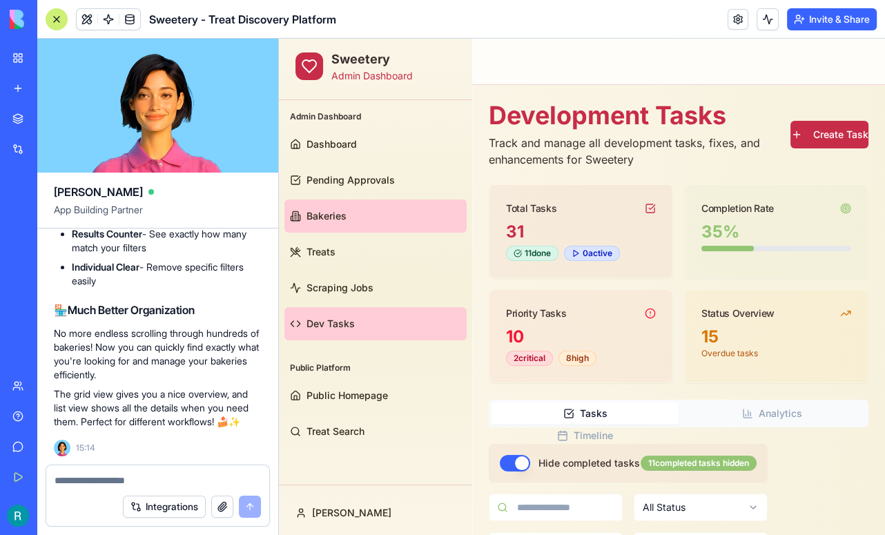
click at [331, 224] on link "Bakeries" at bounding box center [375, 215] width 182 height 33
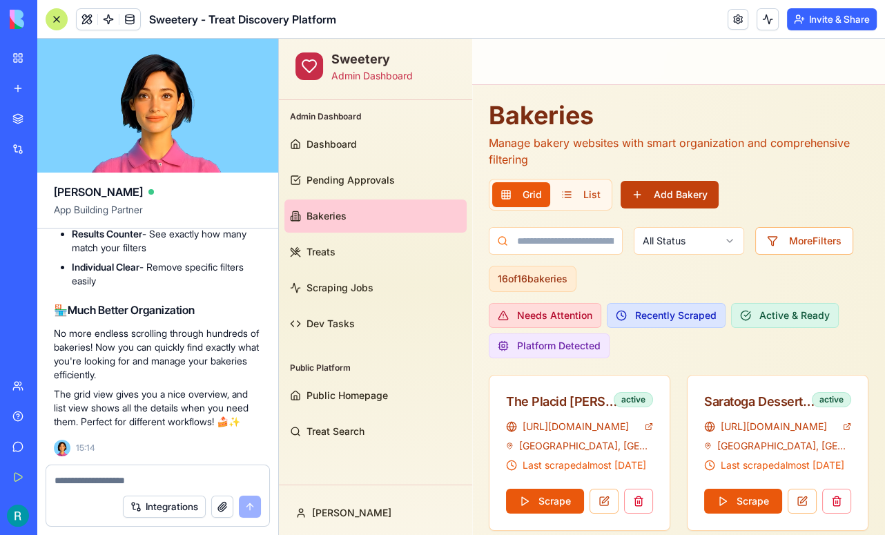
click at [678, 190] on button "Add Bakery" at bounding box center [669, 195] width 98 height 28
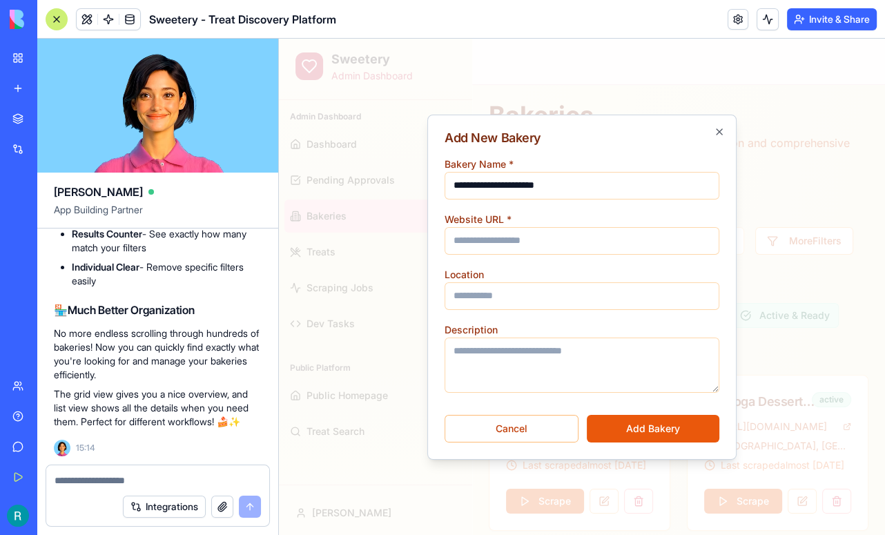
type input "**********"
click at [560, 233] on input "Website URL *" at bounding box center [581, 241] width 275 height 28
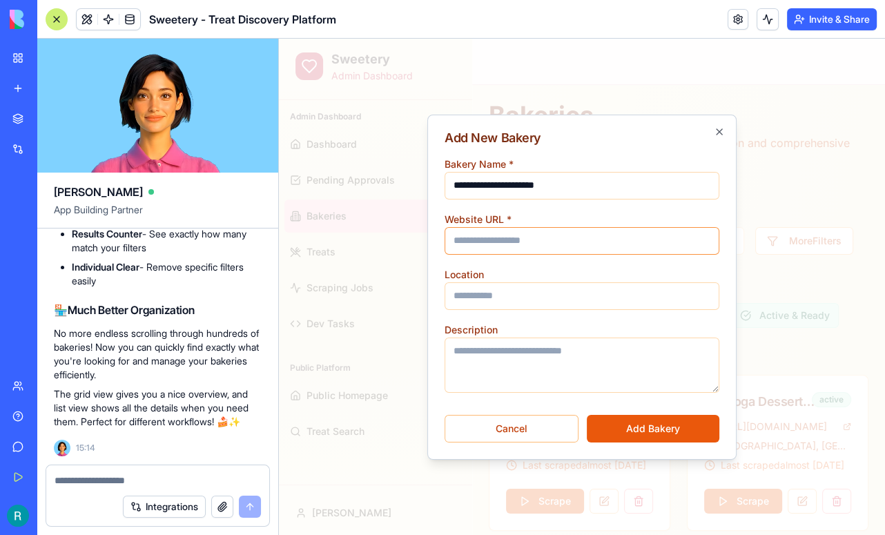
paste input "**********"
type input "**********"
click at [481, 299] on input "Location" at bounding box center [581, 296] width 275 height 28
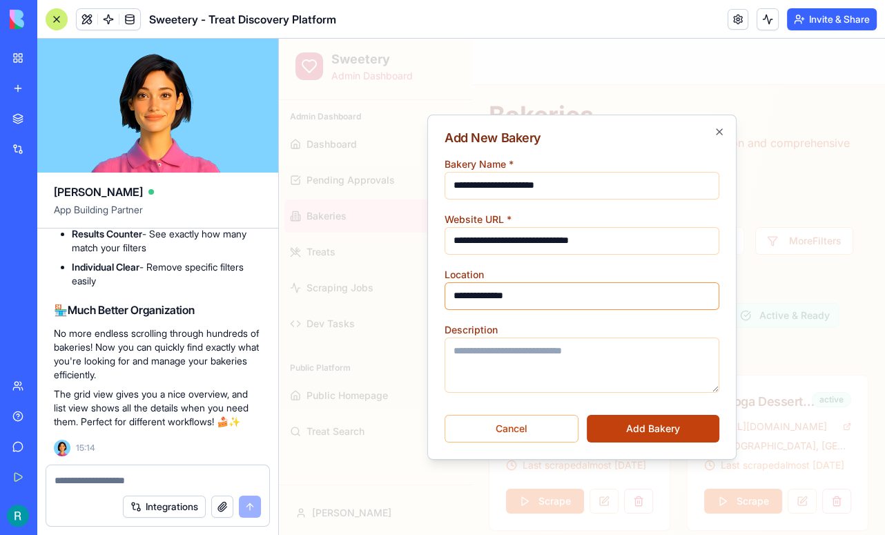
type input "**********"
click at [642, 421] on button "Add Bakery" at bounding box center [653, 429] width 133 height 28
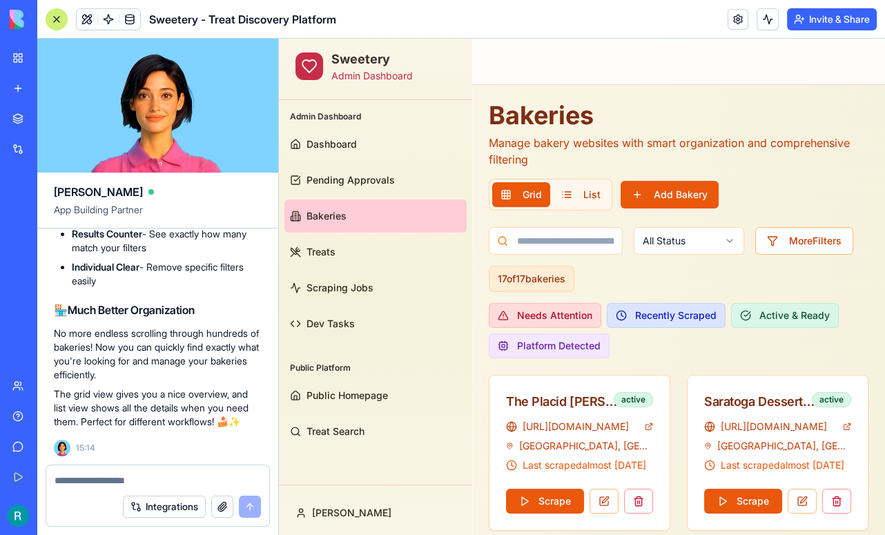
click at [64, 28] on div at bounding box center [57, 19] width 22 height 22
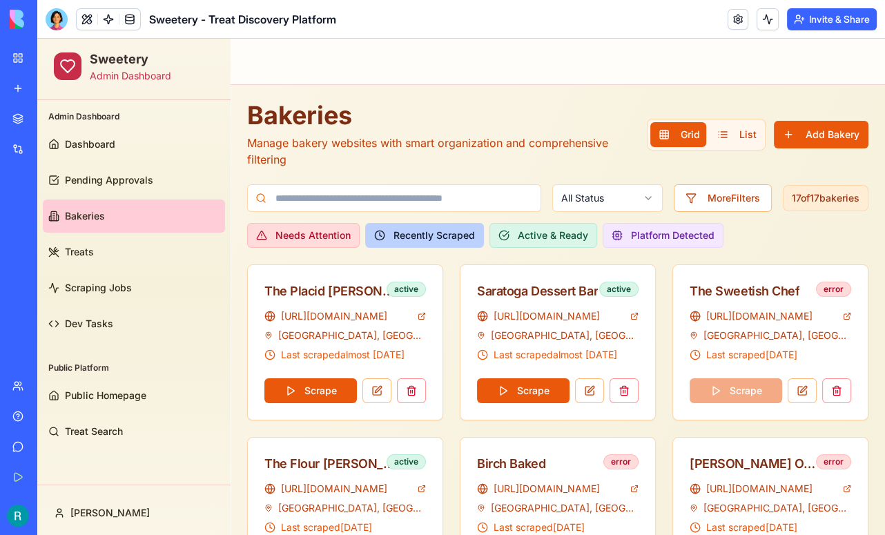
click at [390, 236] on button "Recently Scraped" at bounding box center [424, 235] width 119 height 25
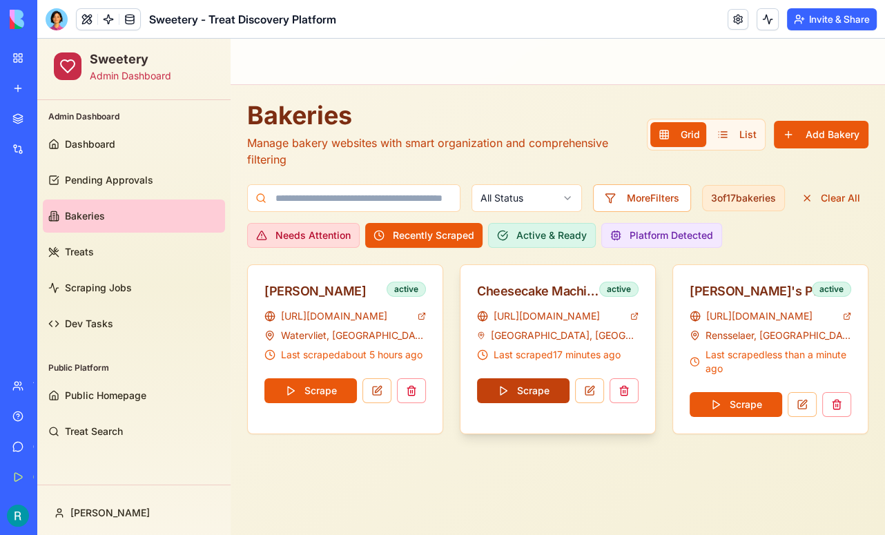
click at [529, 393] on button "Scrape" at bounding box center [523, 390] width 92 height 25
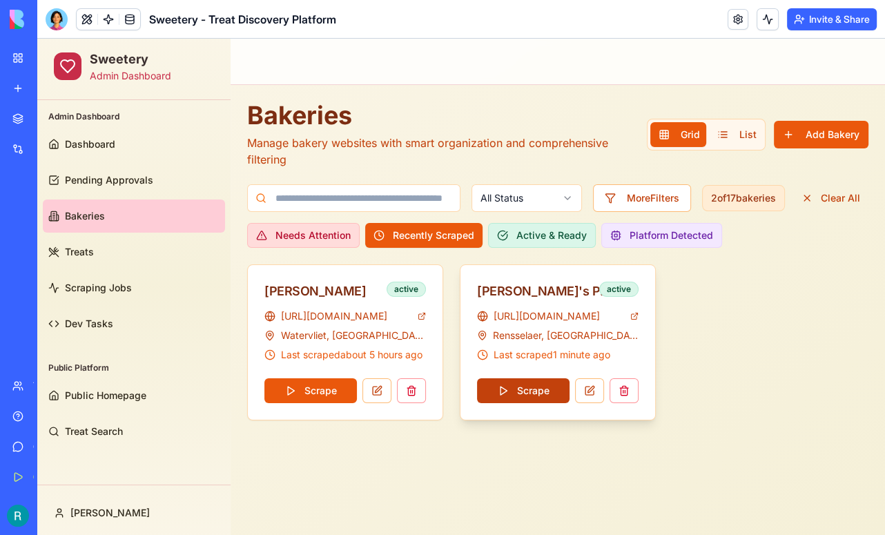
click at [533, 389] on button "Scrape" at bounding box center [523, 390] width 92 height 25
click at [519, 389] on button "Scrape" at bounding box center [523, 390] width 92 height 25
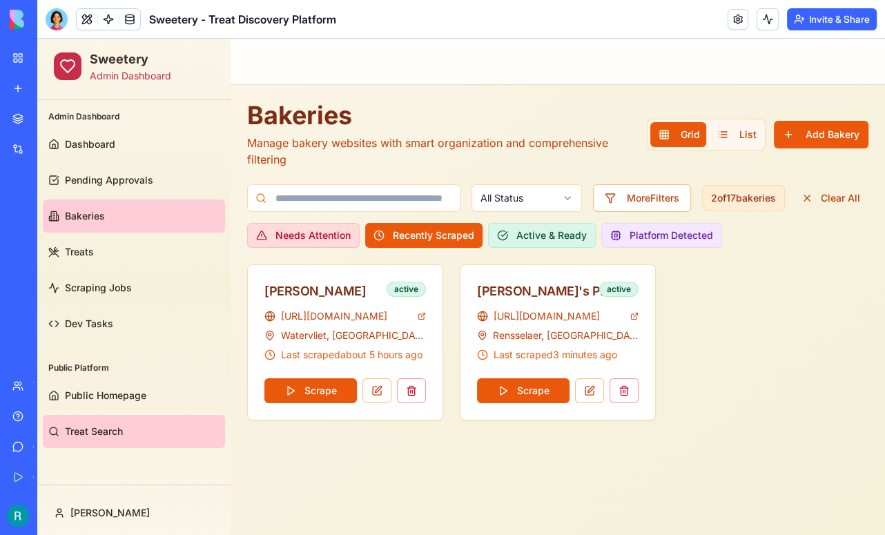
click at [99, 430] on span "Treat Search" at bounding box center [94, 431] width 58 height 14
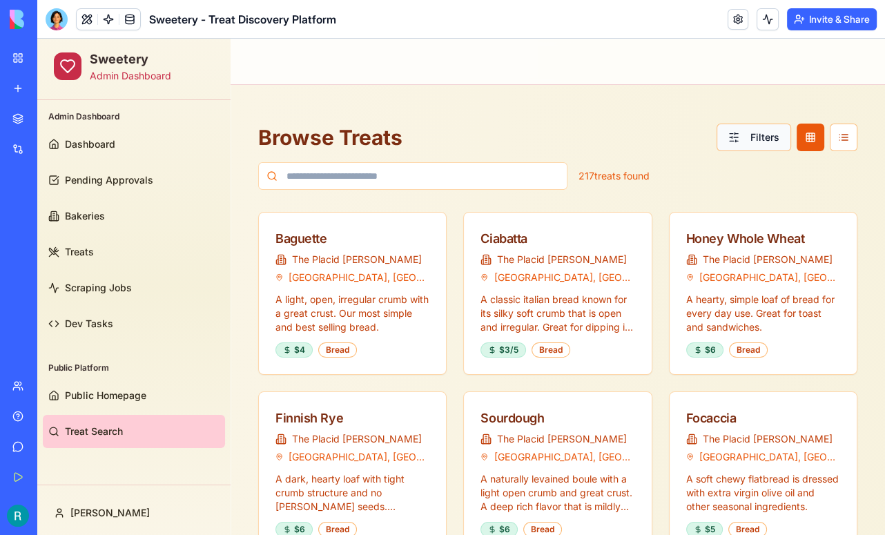
click at [756, 135] on button "Filters" at bounding box center [753, 138] width 75 height 28
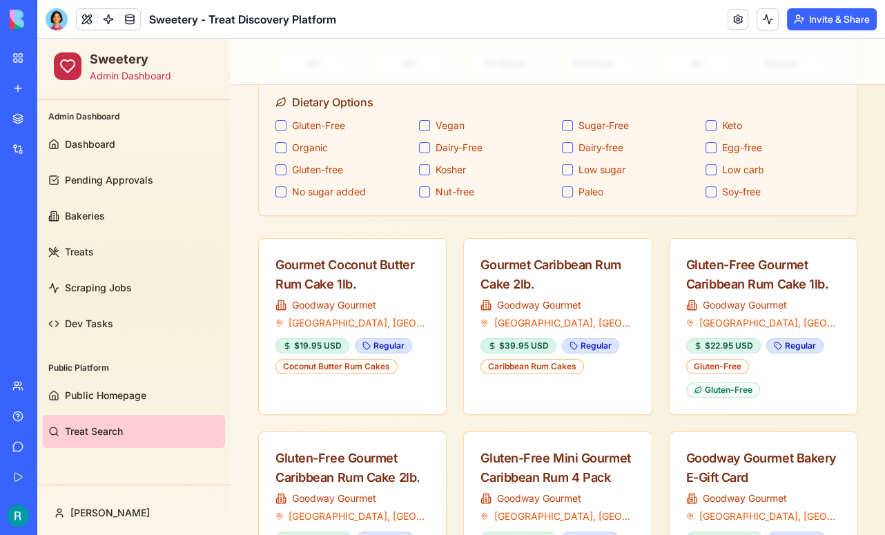
scroll to position [159, 0]
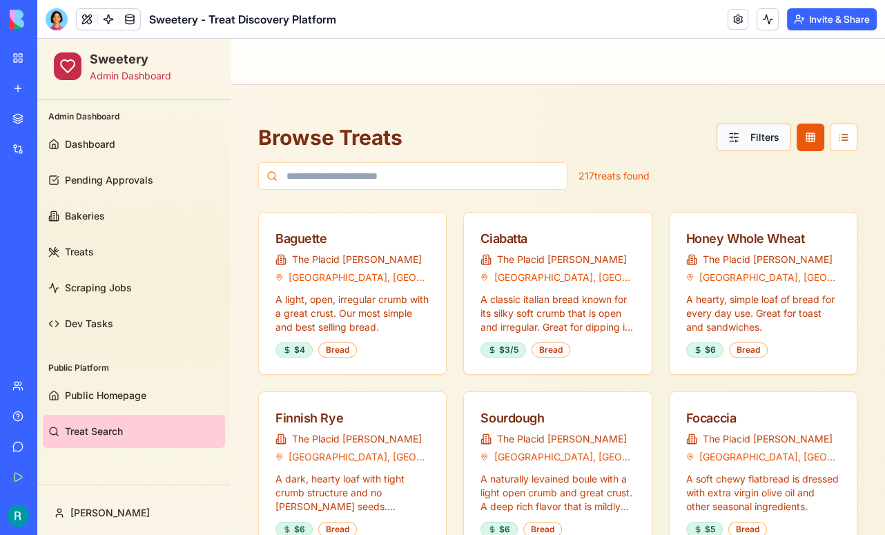
click at [768, 140] on button "Filters" at bounding box center [753, 138] width 75 height 28
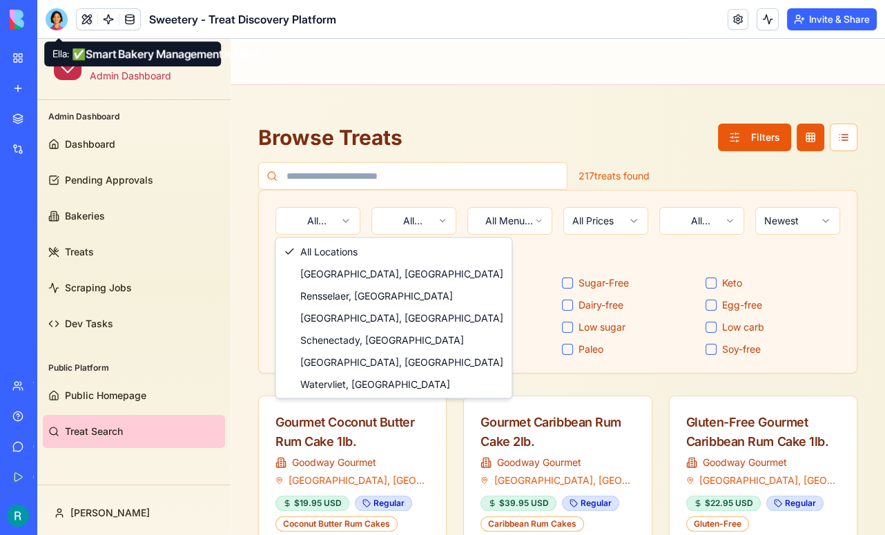
click at [64, 22] on div at bounding box center [57, 19] width 22 height 22
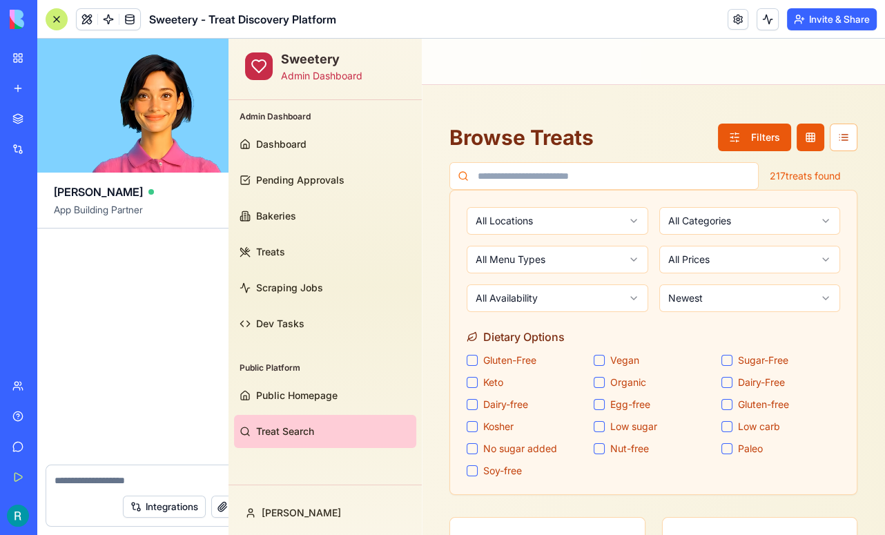
scroll to position [64742, 0]
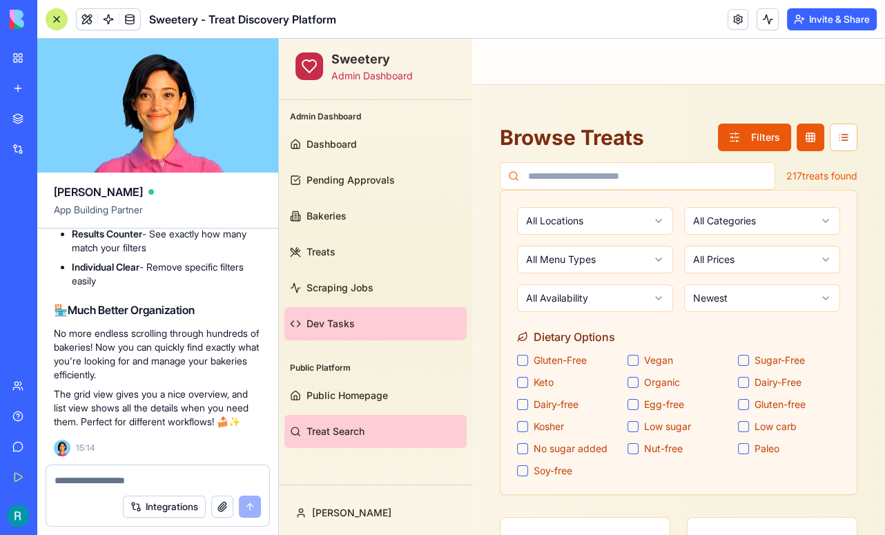
click at [329, 315] on link "Dev Tasks" at bounding box center [375, 323] width 182 height 33
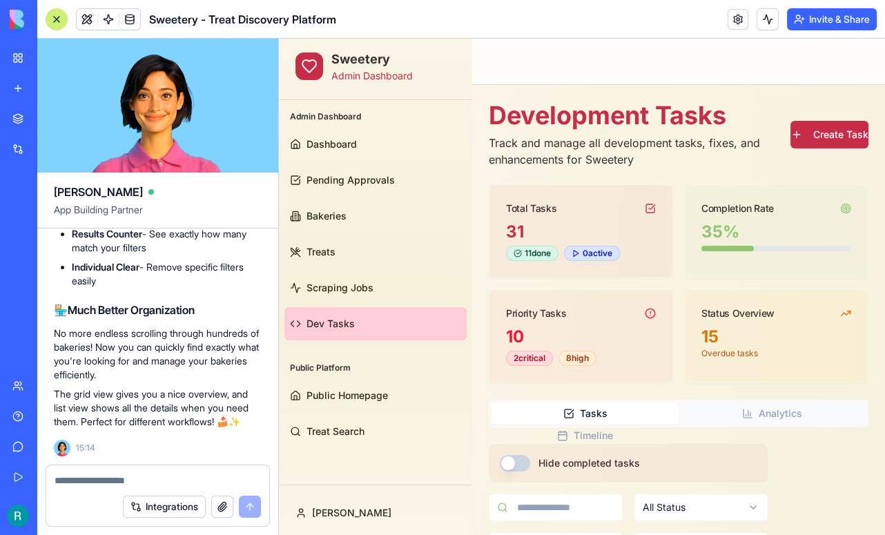
click at [524, 460] on button "Hide completed tasks" at bounding box center [515, 463] width 30 height 17
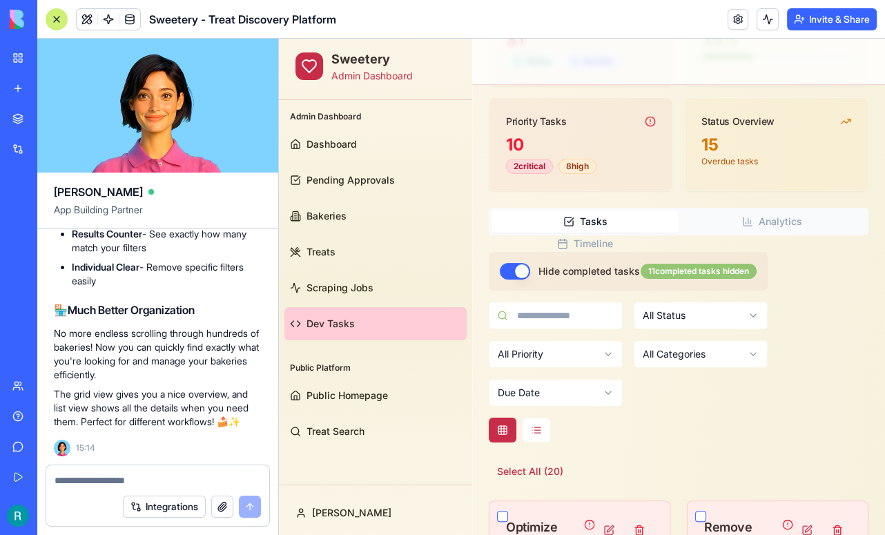
scroll to position [204, 0]
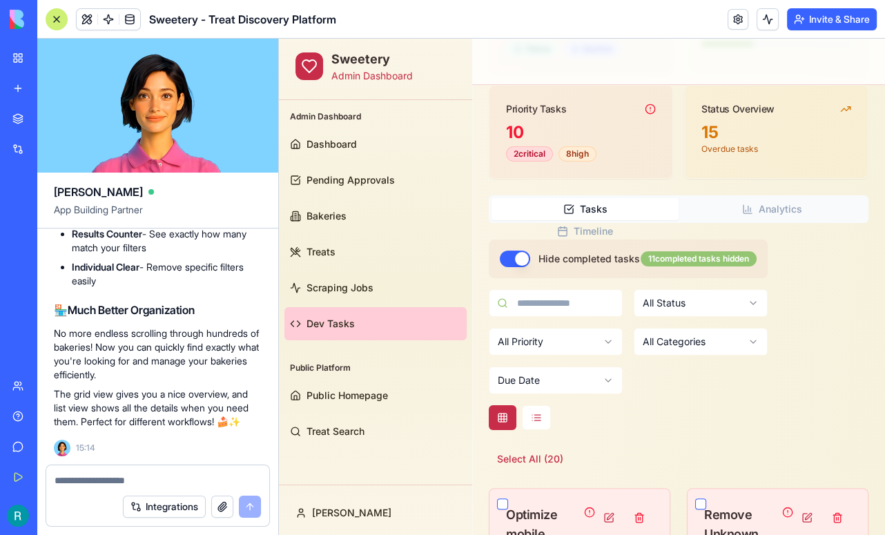
click at [57, 23] on div at bounding box center [57, 19] width 22 height 22
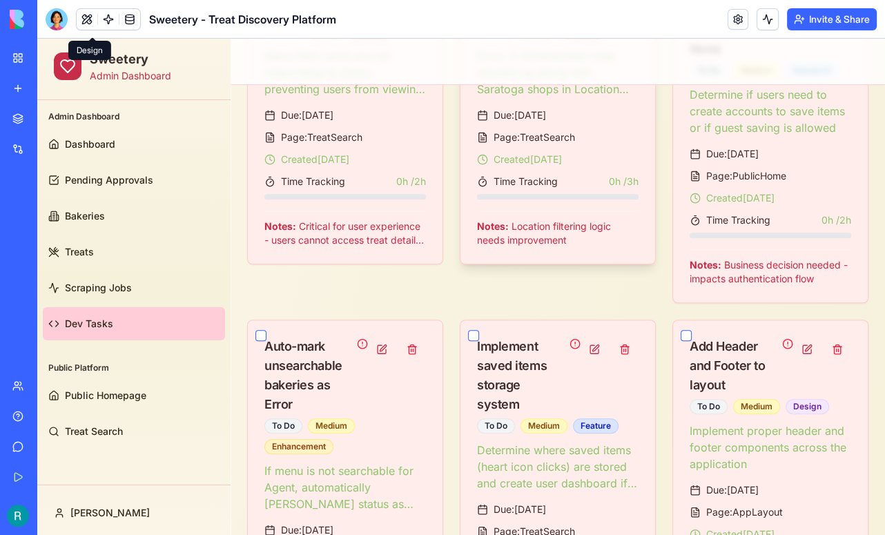
scroll to position [850, 0]
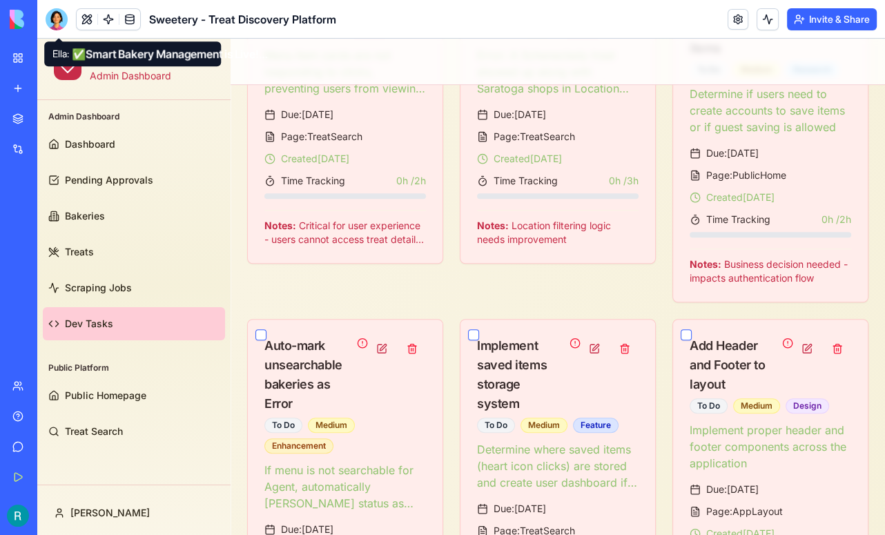
click at [55, 21] on div at bounding box center [57, 19] width 22 height 22
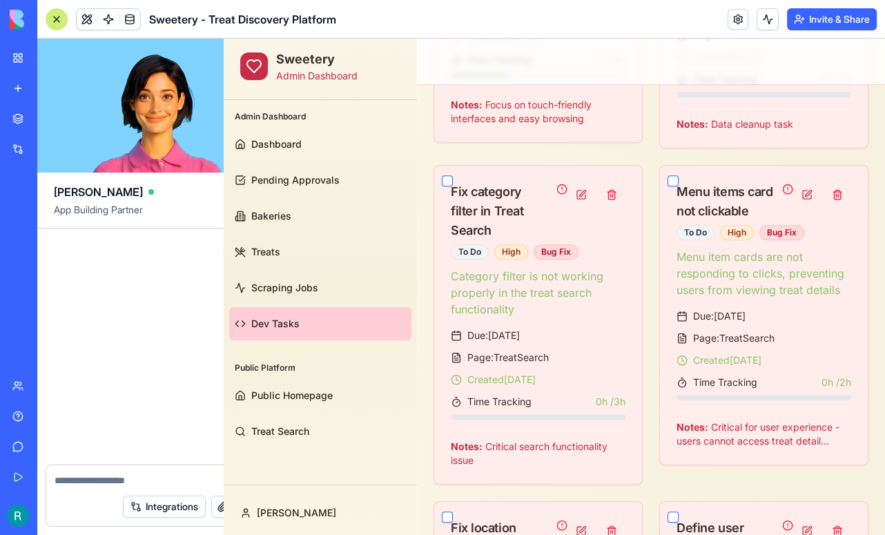
scroll to position [64742, 0]
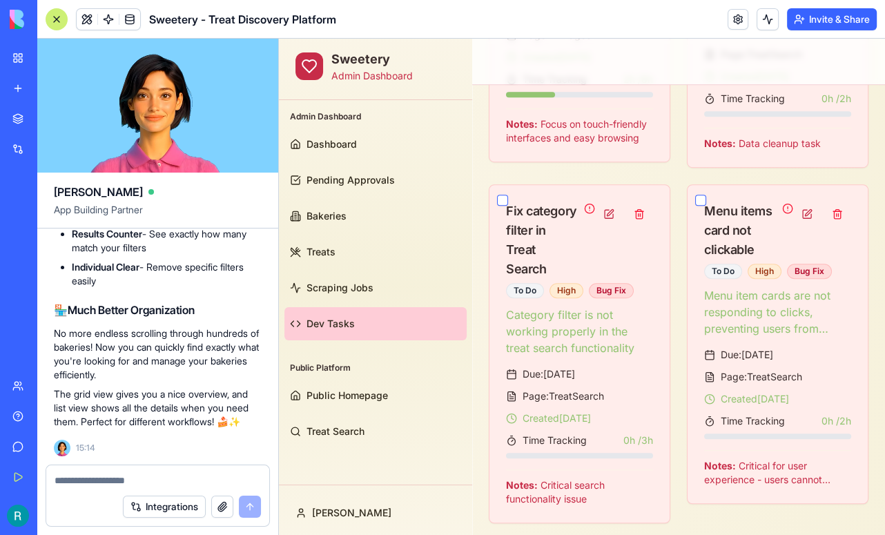
click at [107, 473] on textarea at bounding box center [158, 480] width 206 height 14
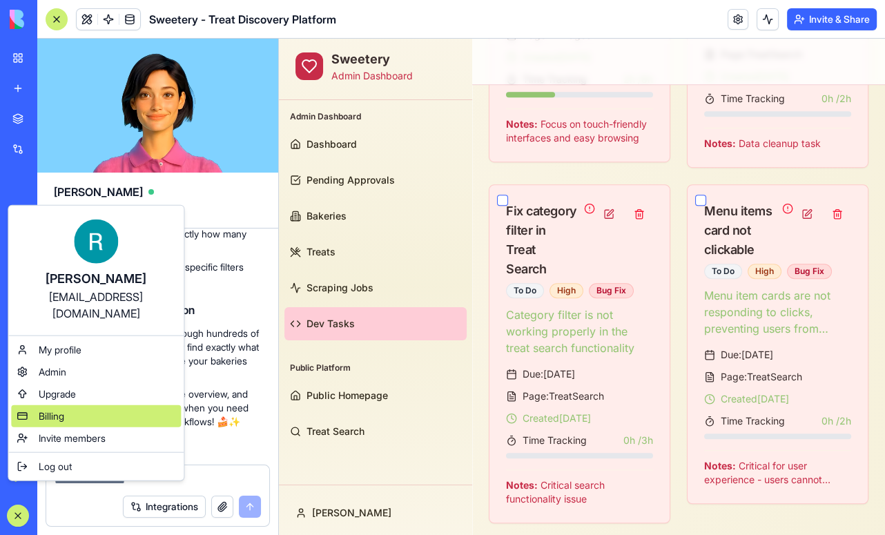
click at [91, 422] on div "Billing" at bounding box center [96, 416] width 170 height 22
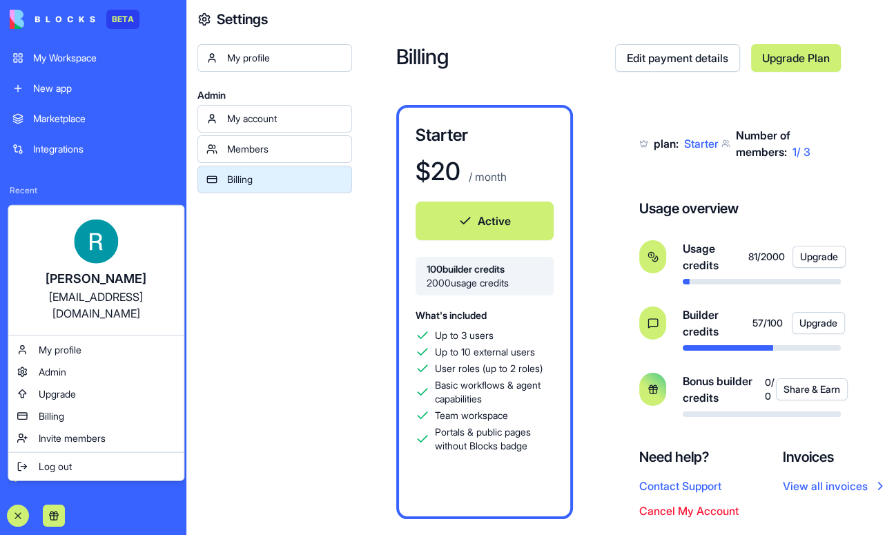
click at [345, 32] on html "BETA My Workspace New app Marketplace Integrations Recent Sweetery - Treat Disc…" at bounding box center [442, 267] width 885 height 535
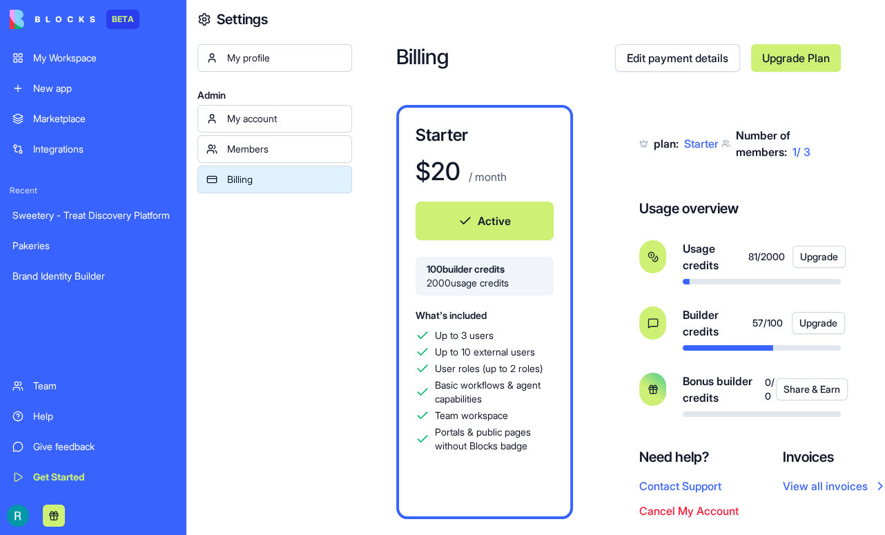
click at [75, 60] on div "My Workspace" at bounding box center [103, 58] width 141 height 14
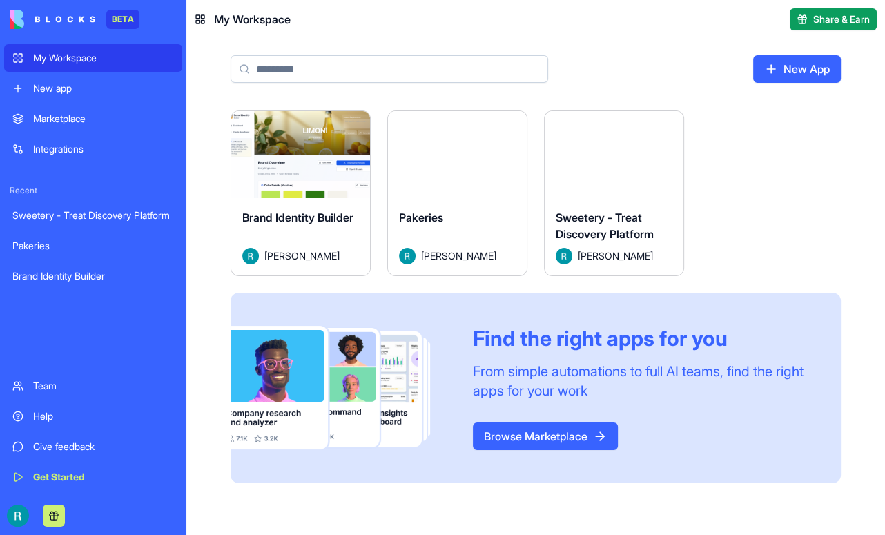
click at [666, 168] on button "Launch" at bounding box center [614, 155] width 104 height 28
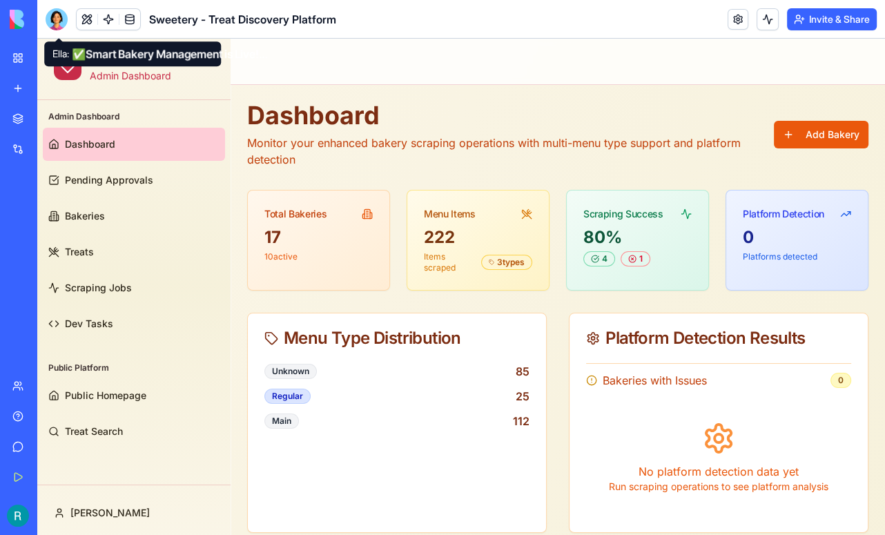
click at [57, 26] on div at bounding box center [57, 19] width 22 height 22
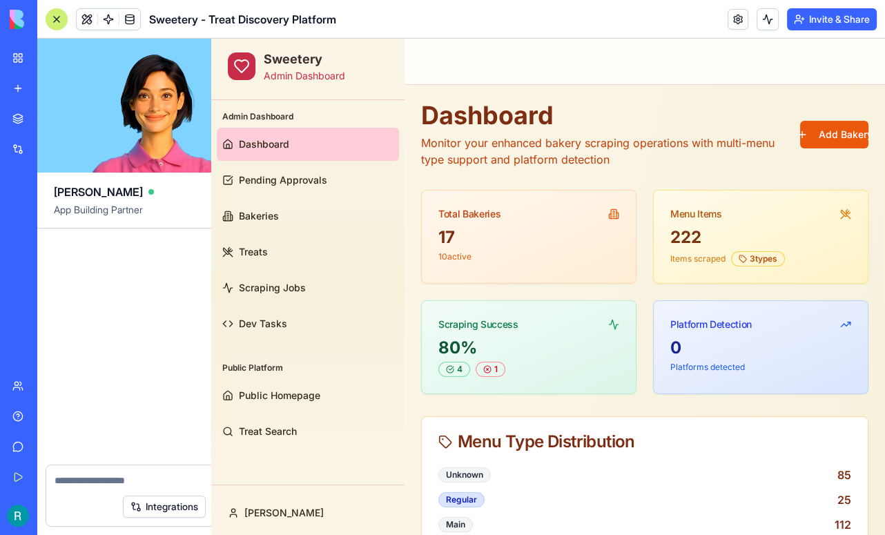
scroll to position [64742, 0]
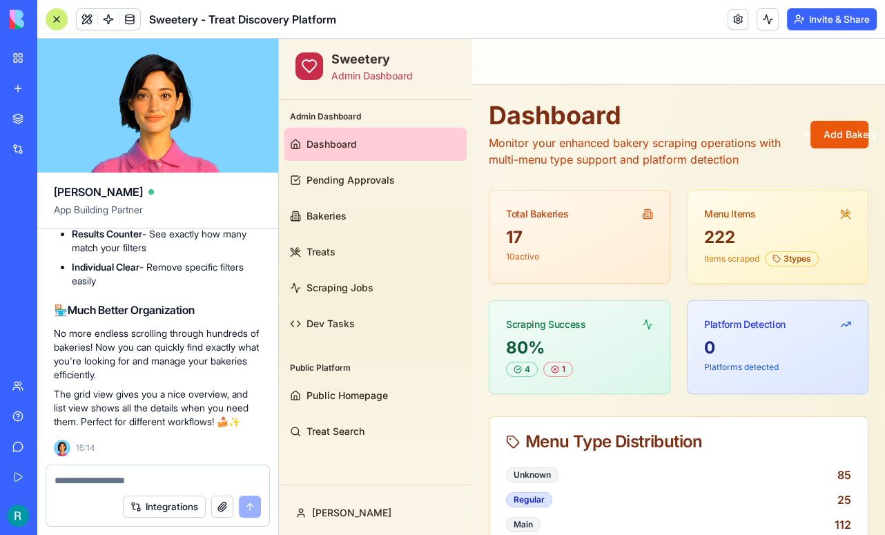
click at [106, 473] on textarea at bounding box center [158, 480] width 206 height 14
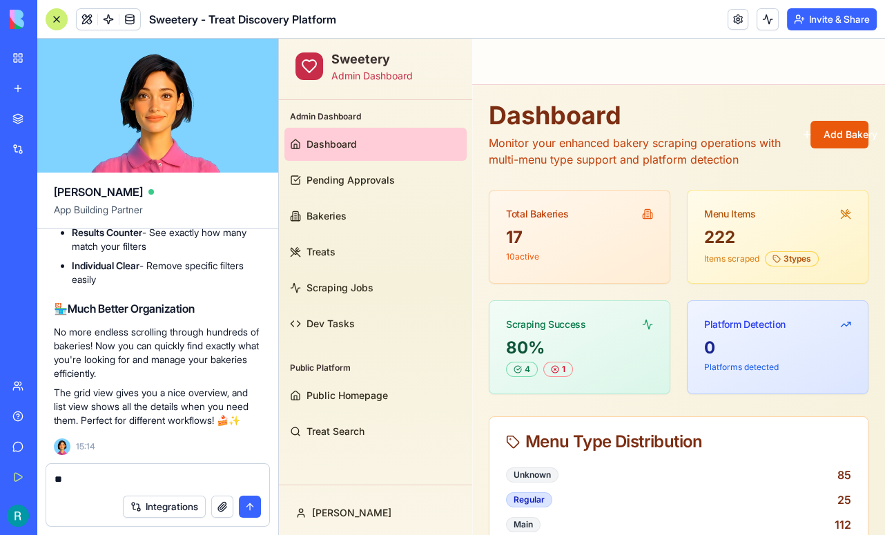
type textarea "*"
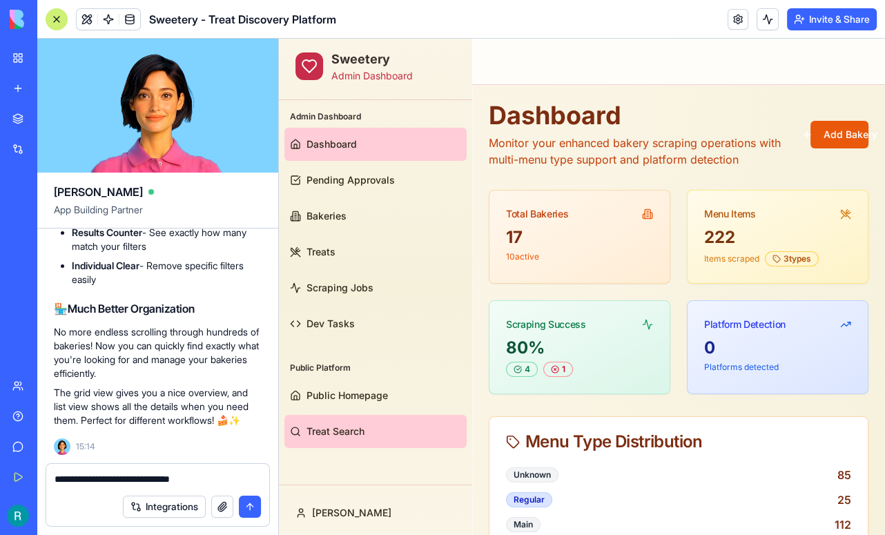
type textarea "**********"
click at [341, 429] on span "Treat Search" at bounding box center [335, 431] width 58 height 14
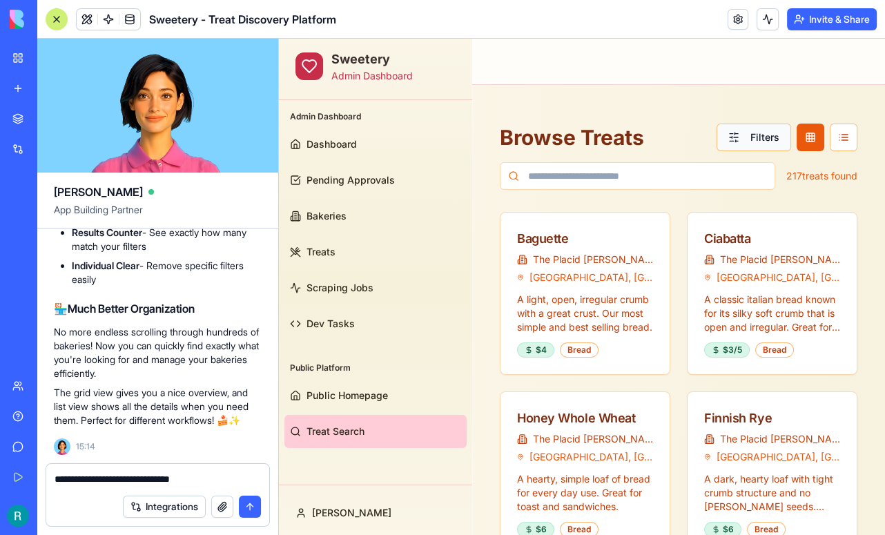
click at [743, 139] on button "Filters" at bounding box center [753, 138] width 75 height 28
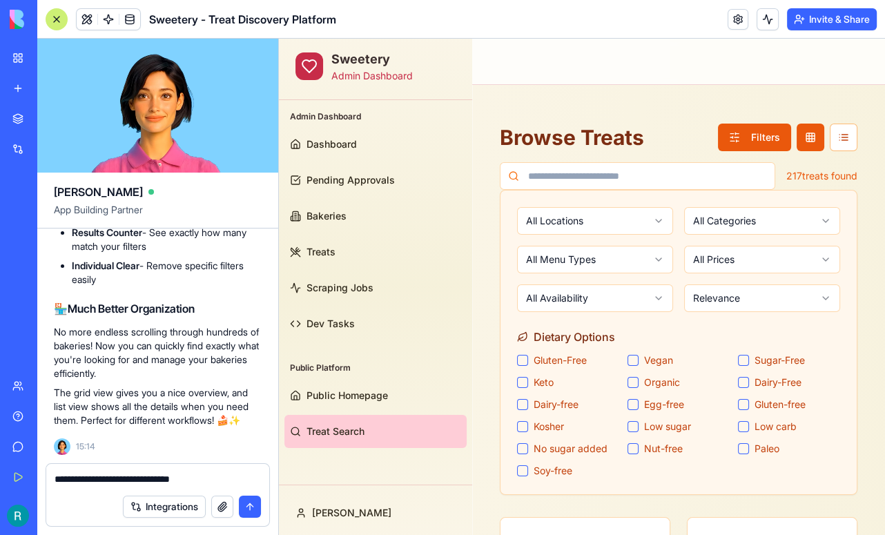
click at [55, 21] on div at bounding box center [57, 19] width 22 height 22
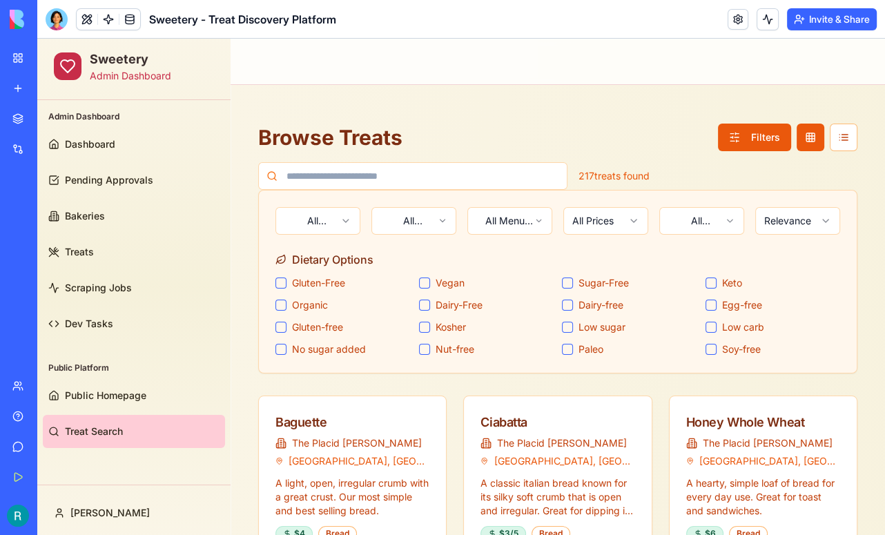
click at [55, 21] on div at bounding box center [57, 19] width 22 height 22
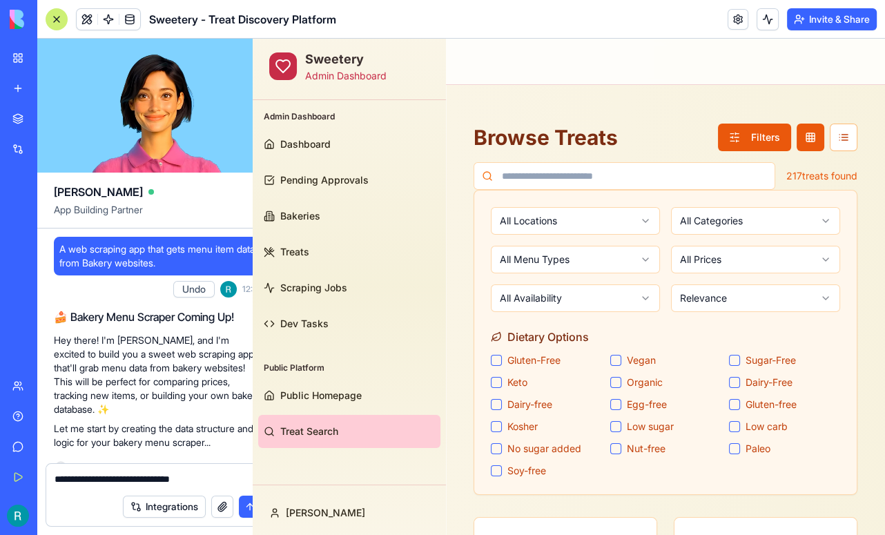
scroll to position [64744, 0]
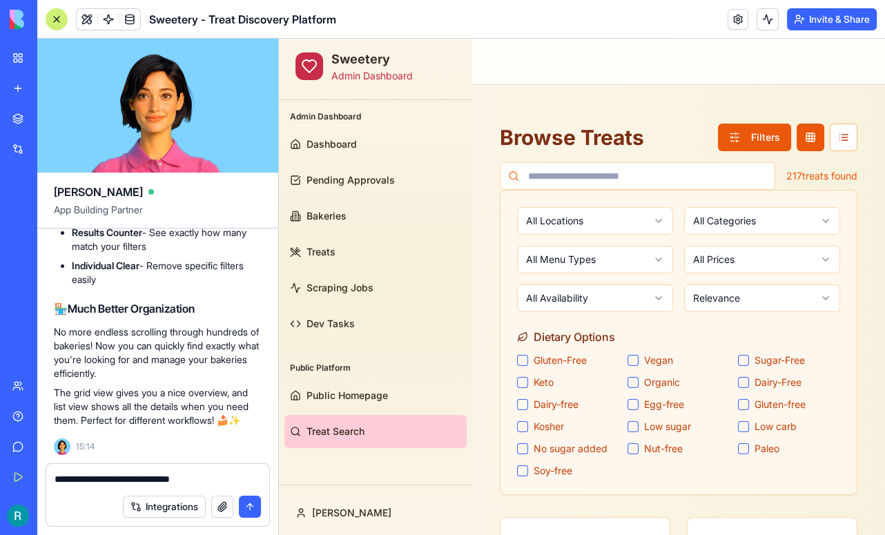
click at [242, 473] on textarea "**********" at bounding box center [156, 479] width 203 height 15
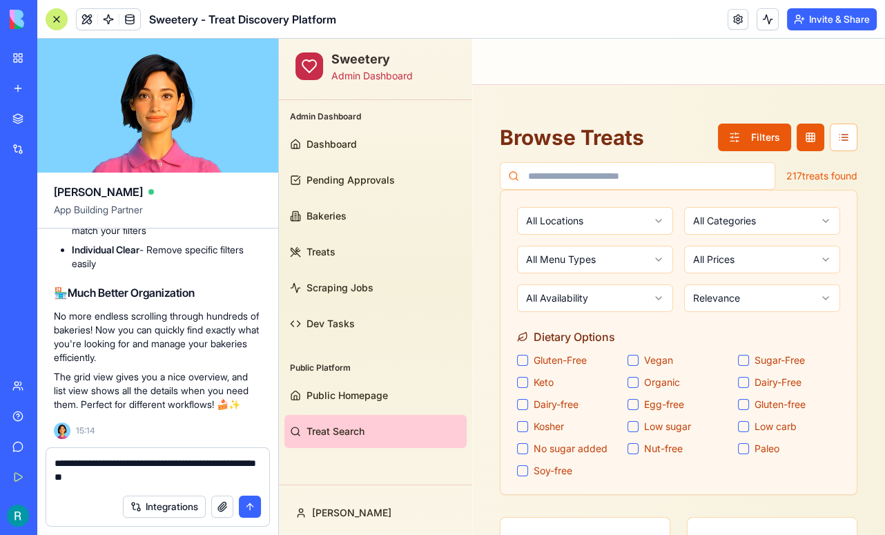
click at [93, 459] on textarea "**********" at bounding box center [156, 471] width 203 height 31
click at [179, 462] on textarea "**********" at bounding box center [156, 471] width 203 height 31
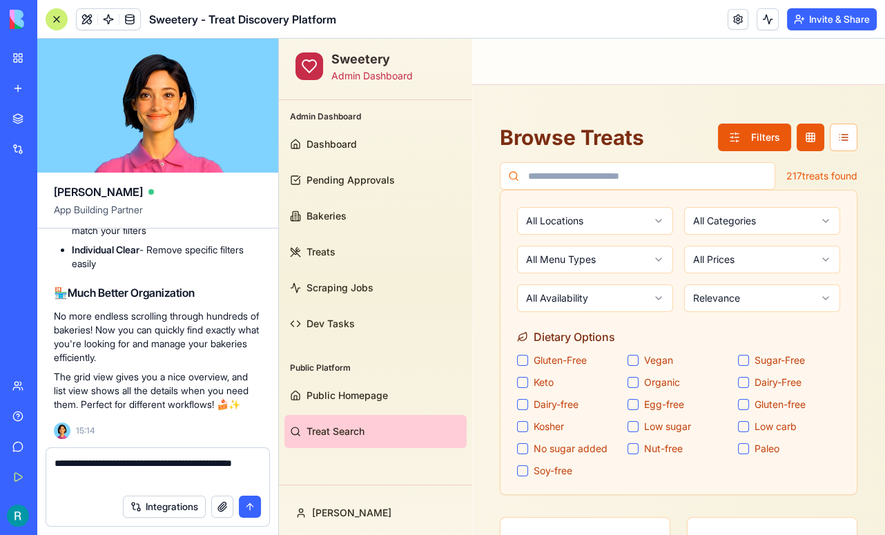
click at [165, 472] on textarea "**********" at bounding box center [156, 471] width 203 height 31
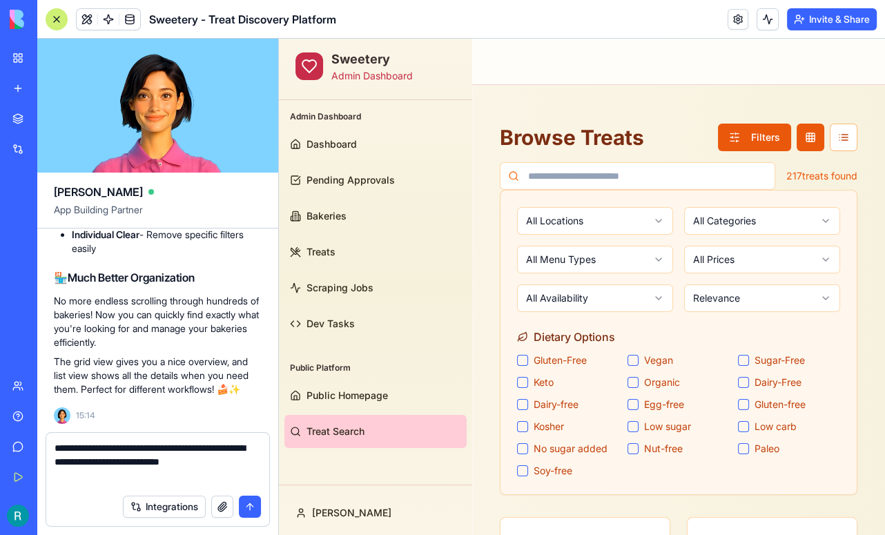
click at [202, 457] on textarea "**********" at bounding box center [156, 464] width 203 height 46
click at [157, 473] on textarea "**********" at bounding box center [156, 464] width 203 height 46
type textarea "**********"
click at [242, 502] on button "submit" at bounding box center [250, 507] width 22 height 22
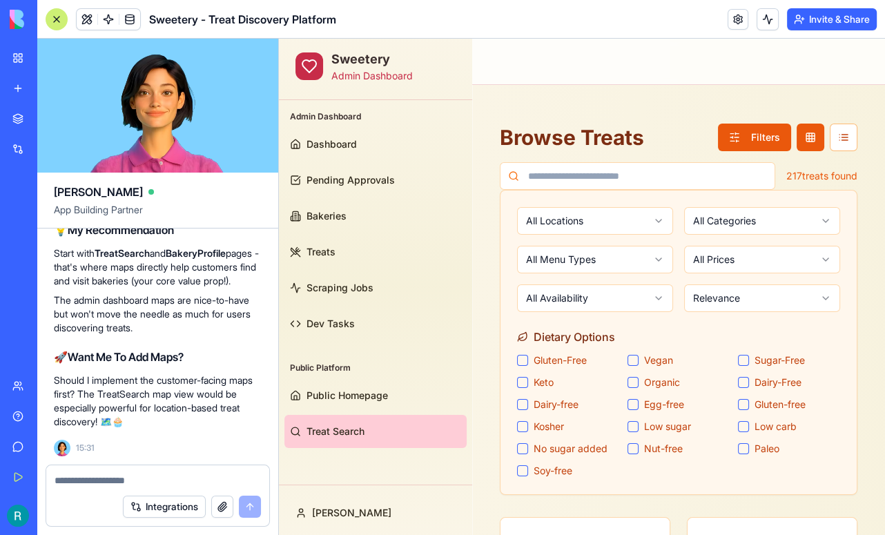
scroll to position [65742, 0]
click at [126, 478] on textarea at bounding box center [156, 480] width 203 height 14
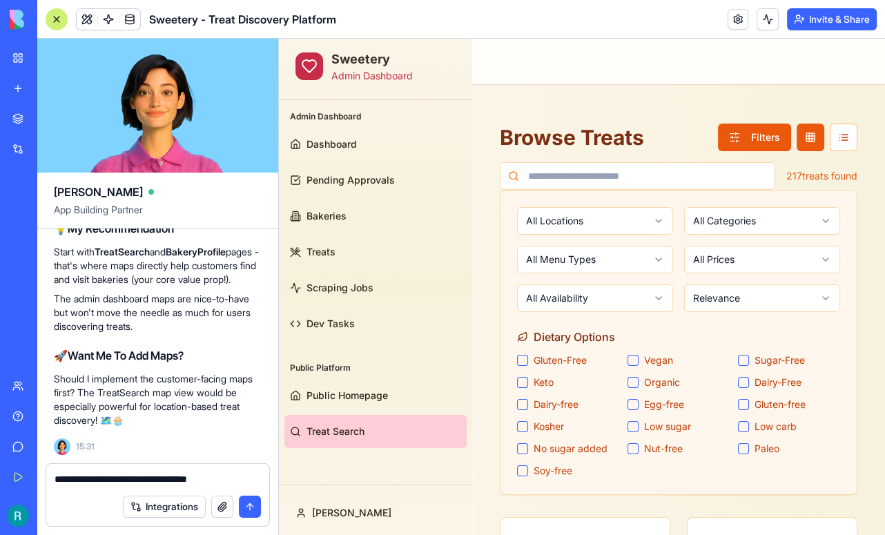
scroll to position [65228, 0]
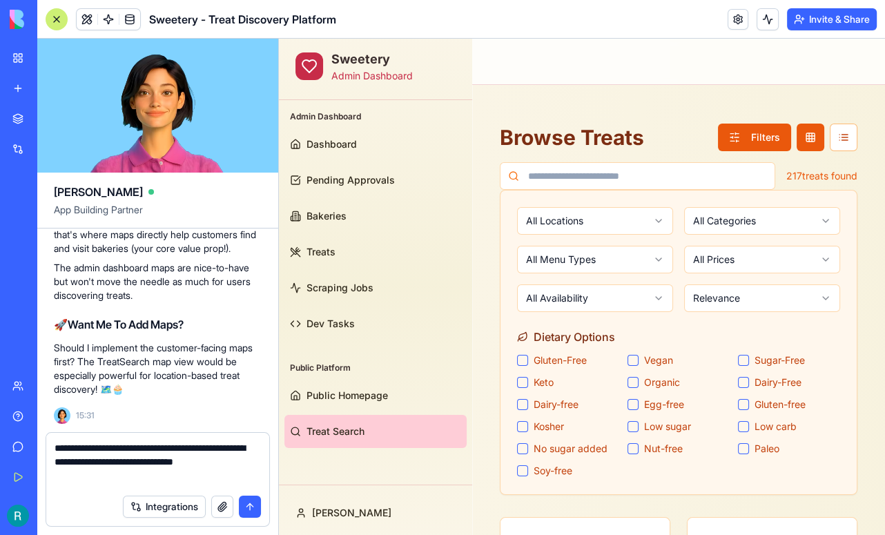
type textarea "**********"
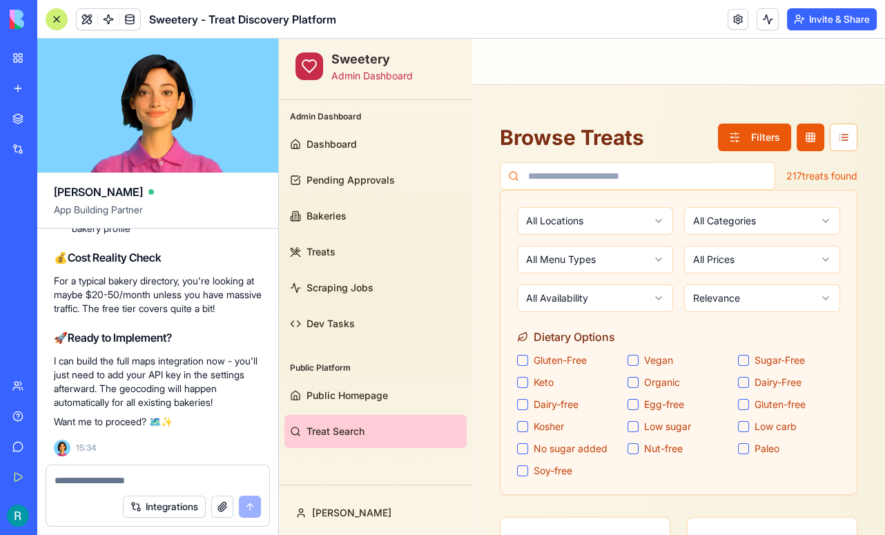
scroll to position [66785, 0]
click at [103, 472] on textarea "**********" at bounding box center [156, 479] width 203 height 15
type textarea "**********"
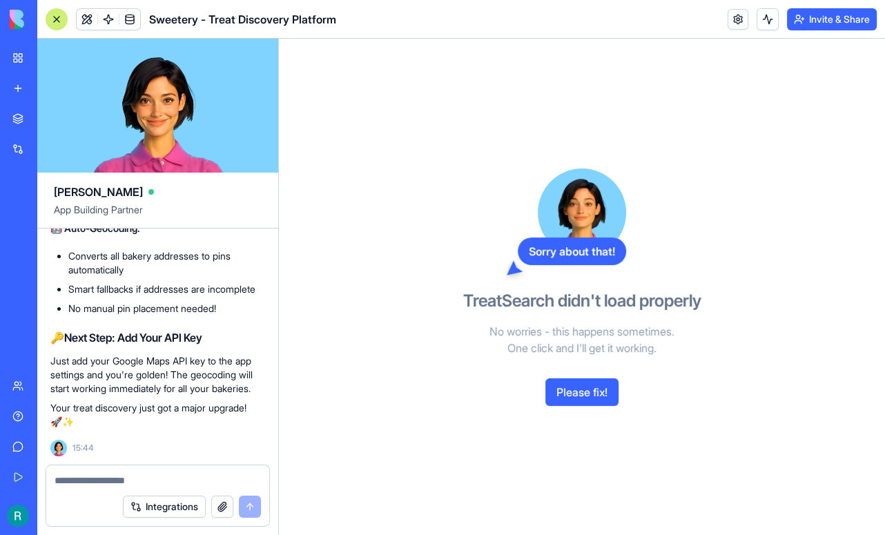
scroll to position [67760, 3]
click at [576, 402] on button "Please fix!" at bounding box center [581, 392] width 73 height 28
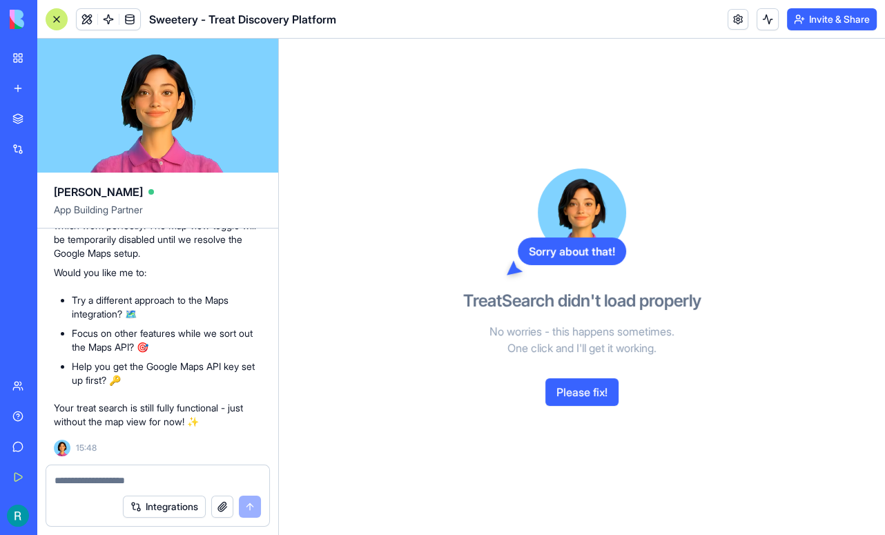
scroll to position [67763, 0]
click at [727, 24] on link at bounding box center [737, 19] width 21 height 21
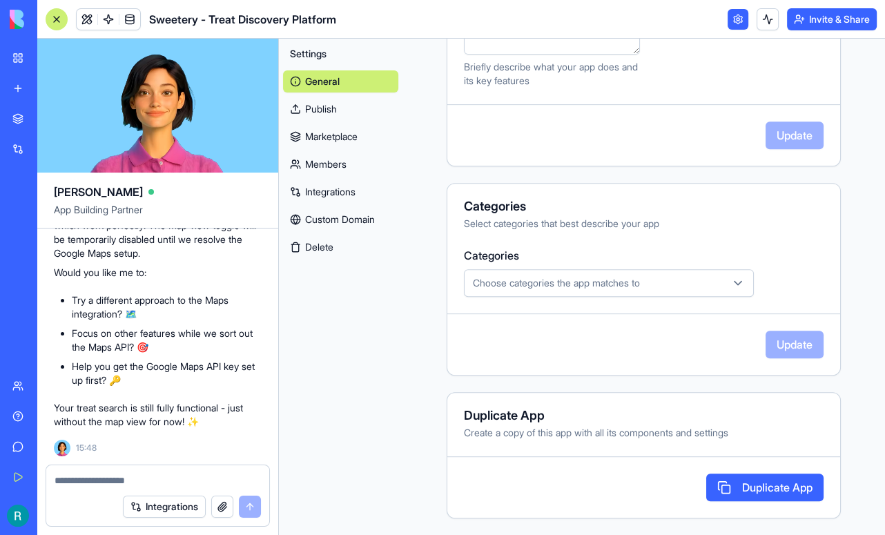
scroll to position [653, 0]
click at [688, 282] on div "Choose categories the app matches to" at bounding box center [608, 283] width 283 height 14
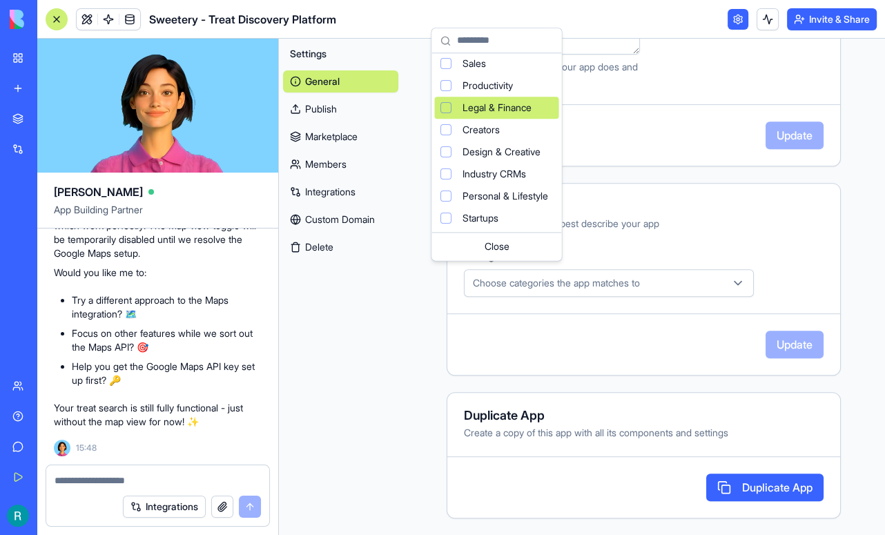
scroll to position [128, 0]
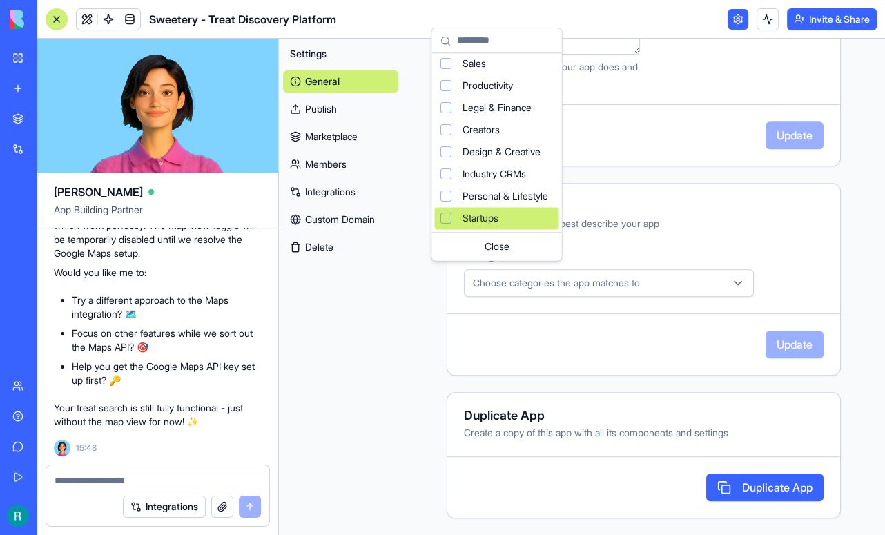
click at [446, 217] on div "Suggestions" at bounding box center [445, 218] width 11 height 11
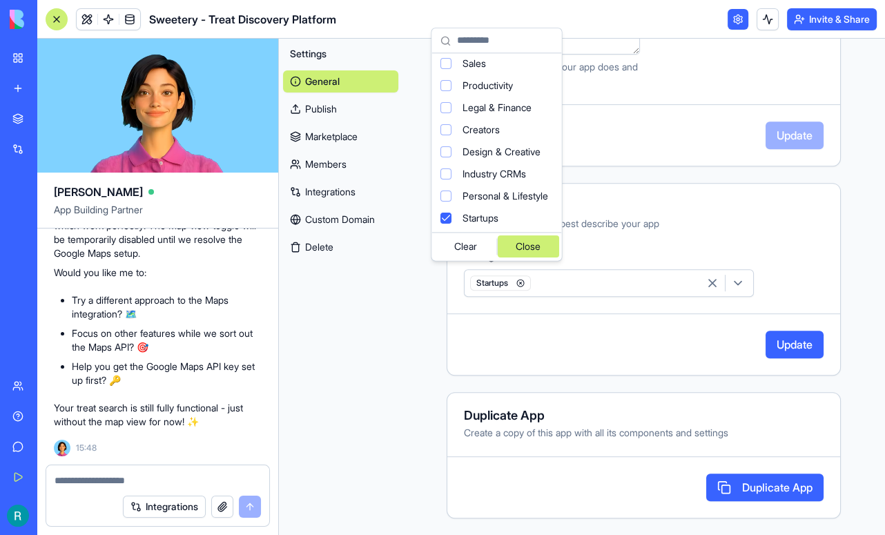
click at [731, 284] on icon "button" at bounding box center [738, 283] width 14 height 14
click at [731, 285] on icon "button" at bounding box center [738, 283] width 14 height 14
click at [732, 239] on html "BETA My Workspace New app Marketplace Integrations Recent Sweetery - Treat Disc…" at bounding box center [442, 267] width 885 height 535
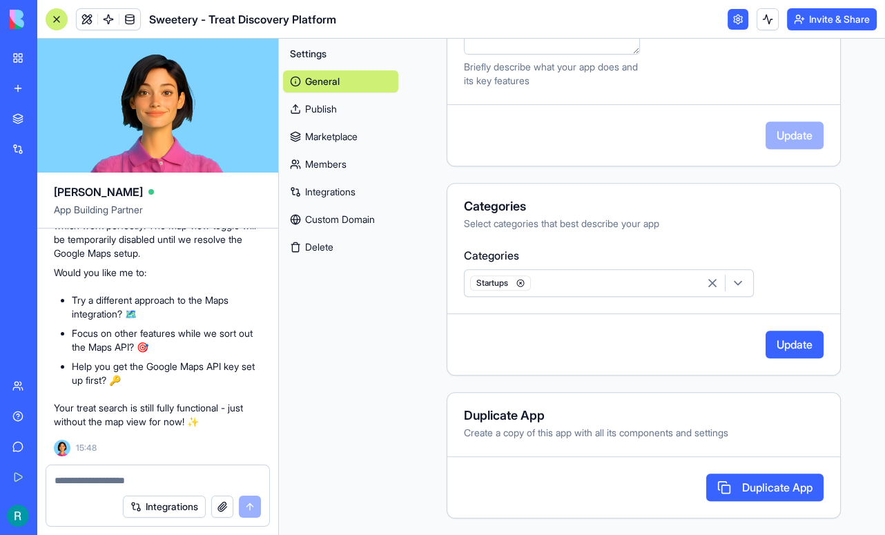
scroll to position [67899, 0]
click at [336, 231] on link "Custom Domain" at bounding box center [340, 219] width 115 height 22
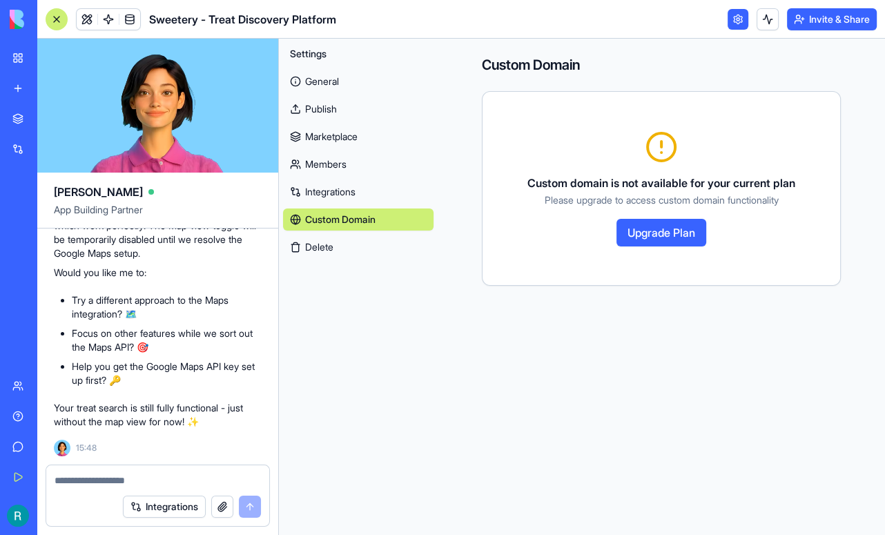
click at [329, 203] on link "Integrations" at bounding box center [358, 192] width 150 height 22
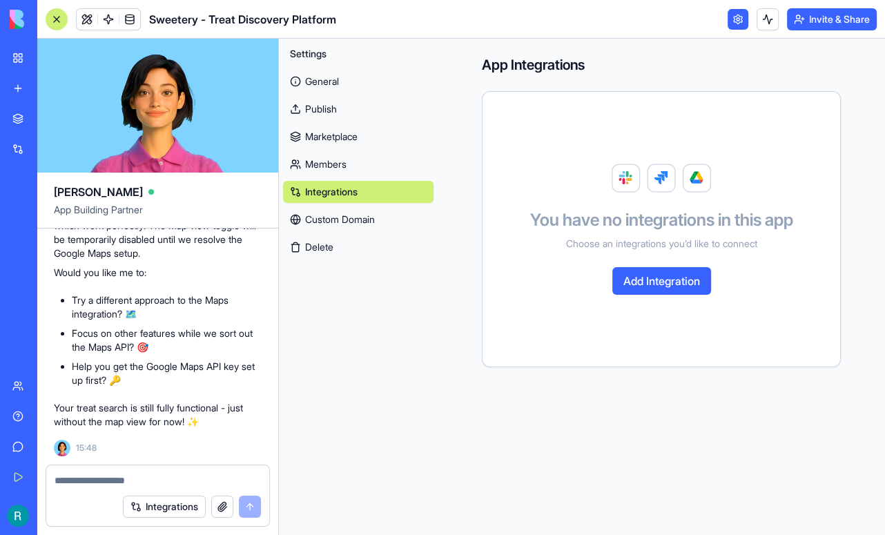
click at [326, 175] on link "Members" at bounding box center [358, 164] width 150 height 22
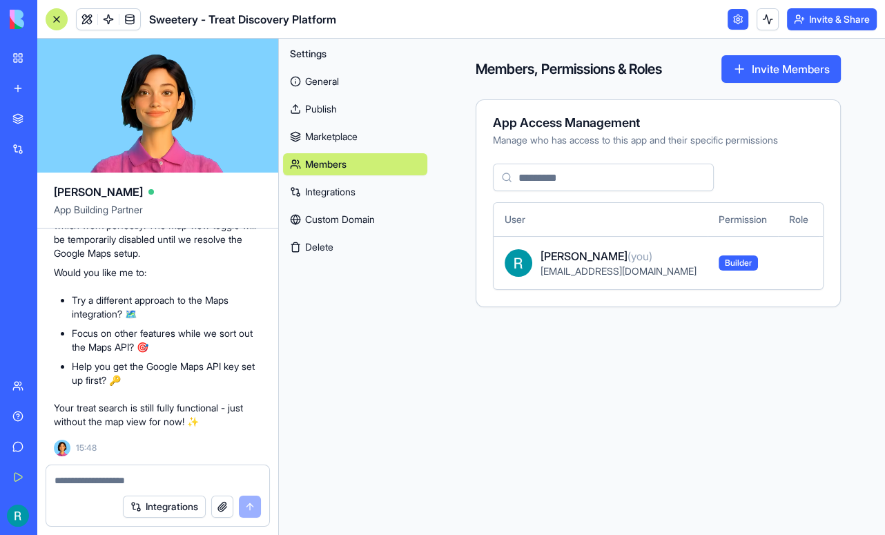
click at [326, 148] on link "Marketplace" at bounding box center [355, 137] width 144 height 22
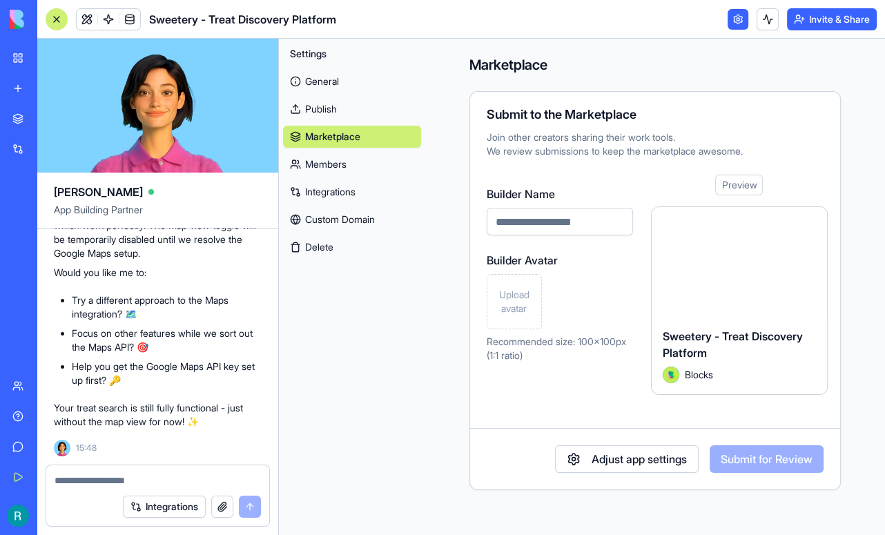
click at [339, 92] on link "General" at bounding box center [352, 81] width 138 height 22
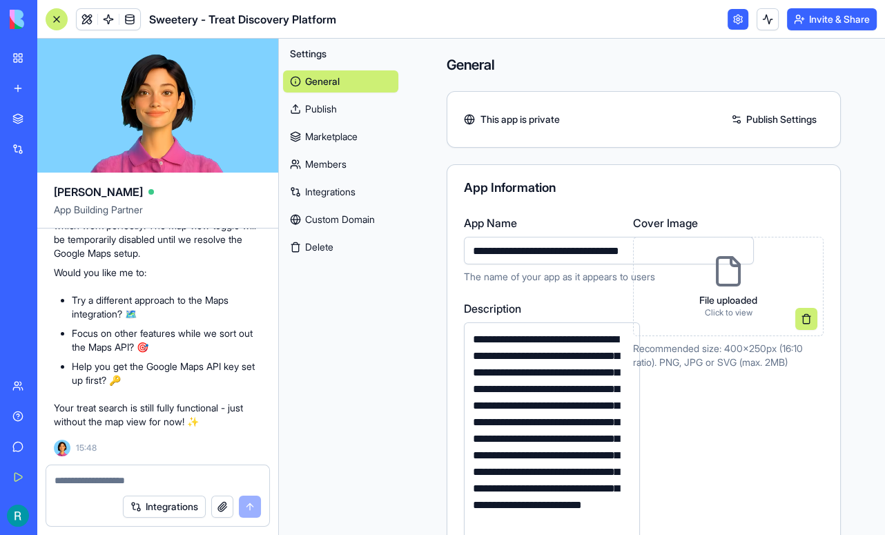
scroll to position [67754, 0]
click at [160, 473] on textarea at bounding box center [156, 480] width 203 height 14
type textarea "**********"
click at [215, 507] on button "button" at bounding box center [222, 507] width 22 height 22
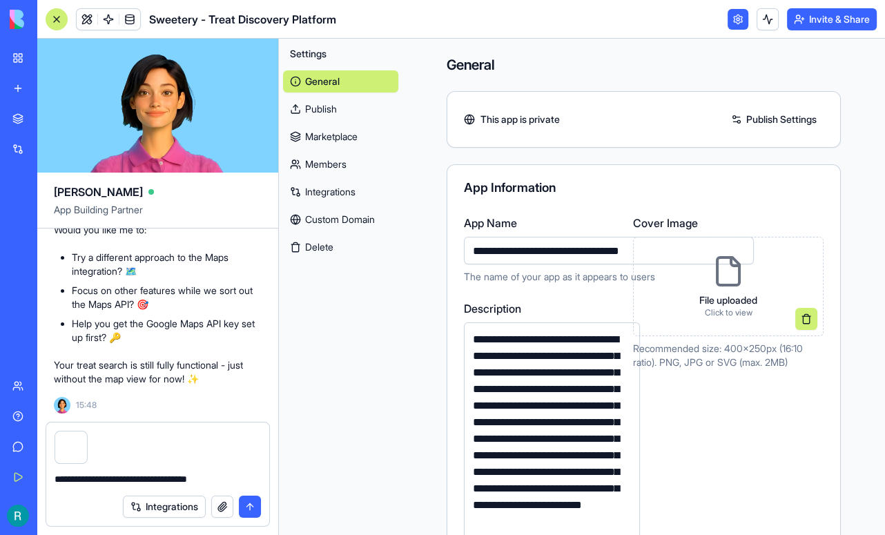
click at [247, 500] on button "submit" at bounding box center [250, 507] width 22 height 22
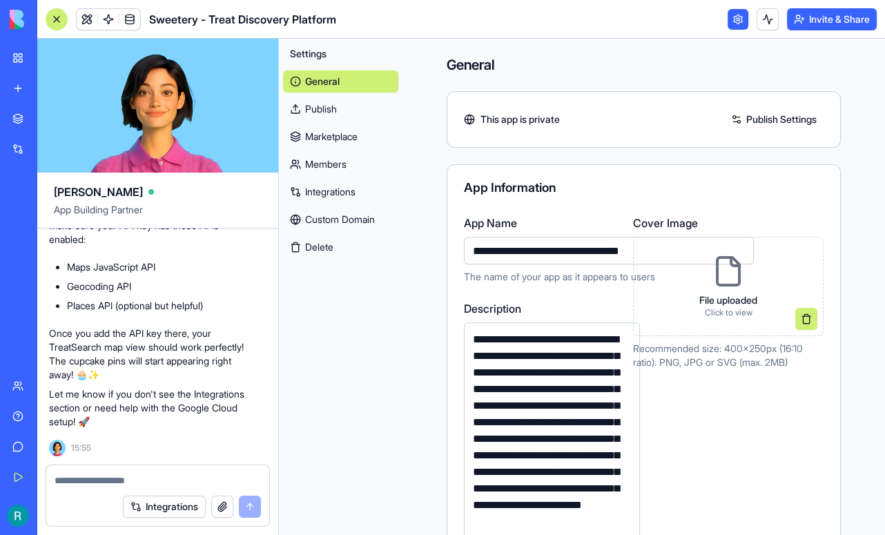
scroll to position [69164, 0]
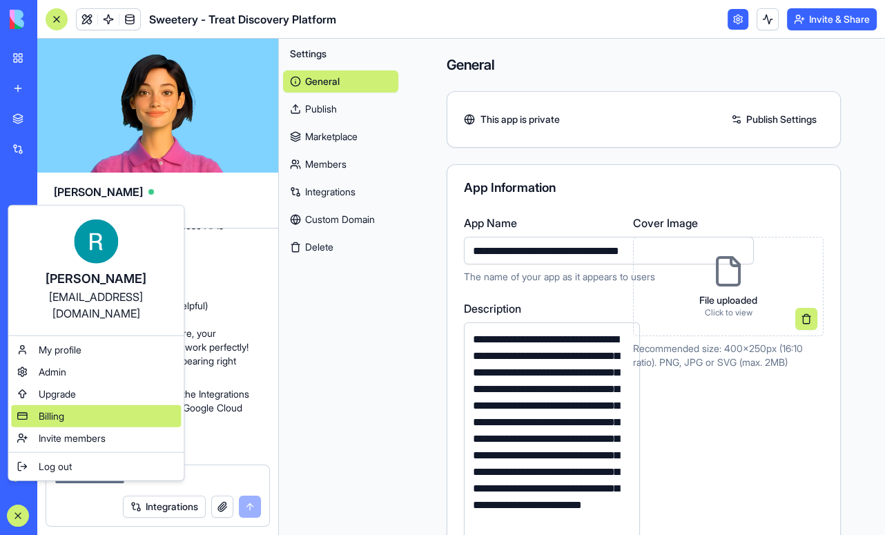
click at [64, 423] on span "Billing" at bounding box center [52, 416] width 26 height 14
